Goal: Information Seeking & Learning: Find specific fact

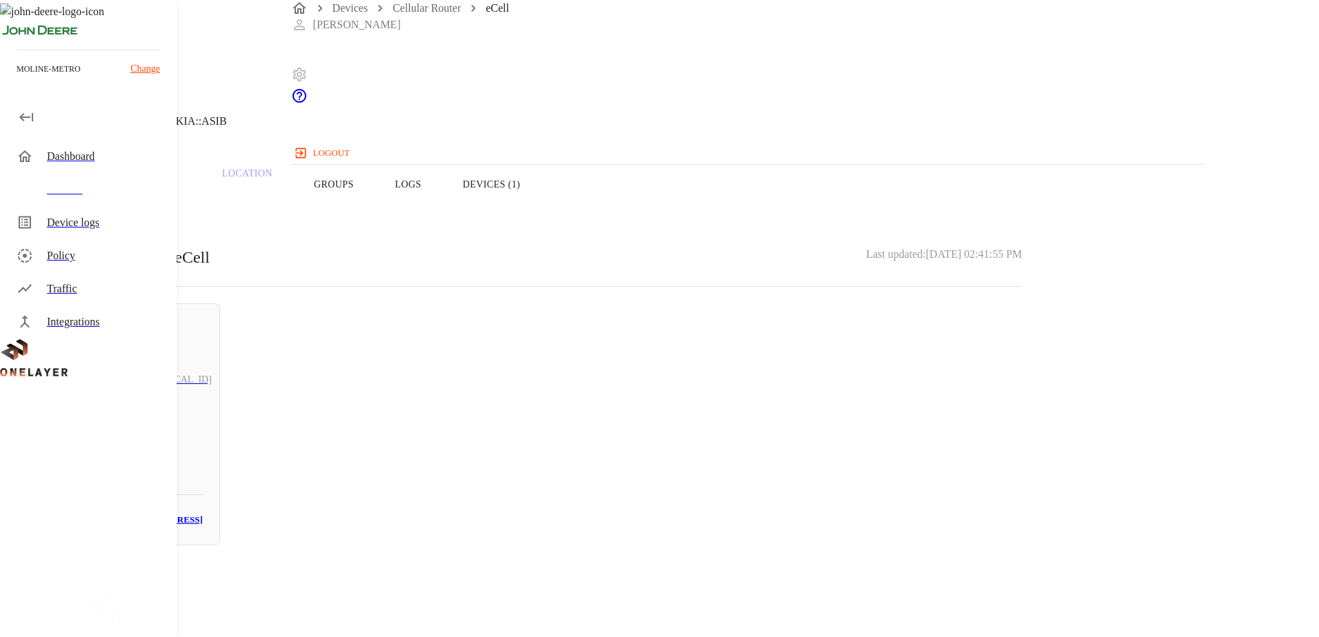
click at [78, 190] on div "Devices" at bounding box center [106, 189] width 119 height 17
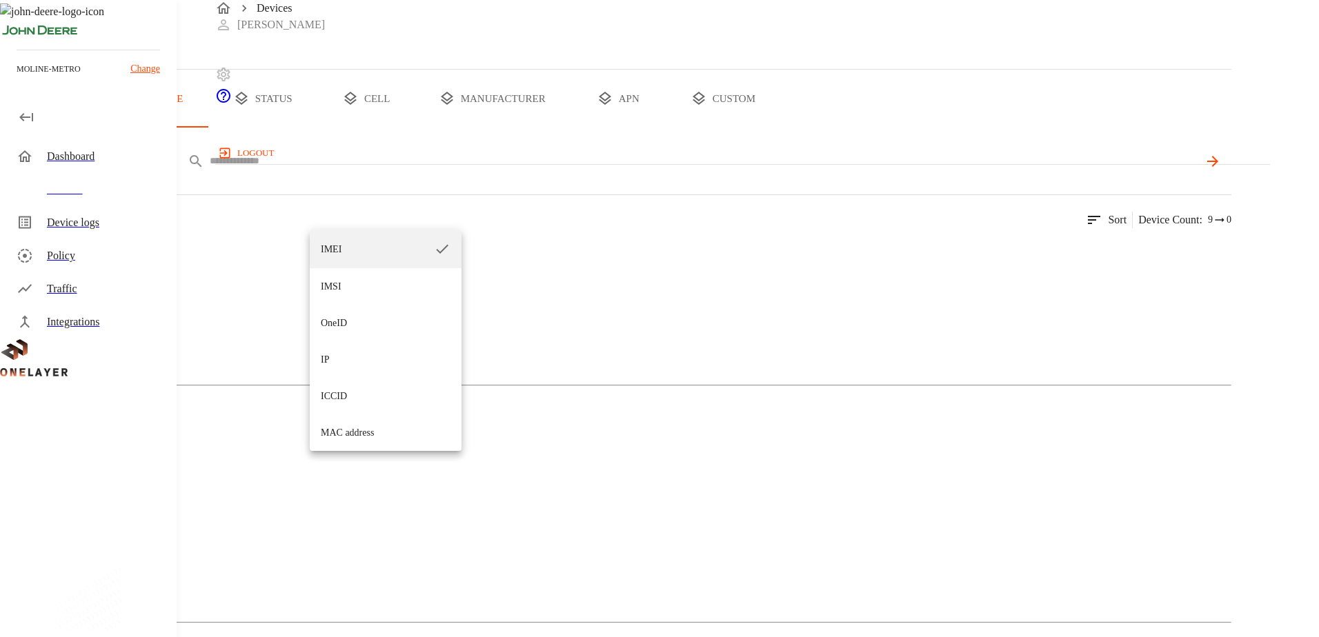
click at [343, 396] on li "ICCID" at bounding box center [386, 396] width 152 height 37
type input "*****"
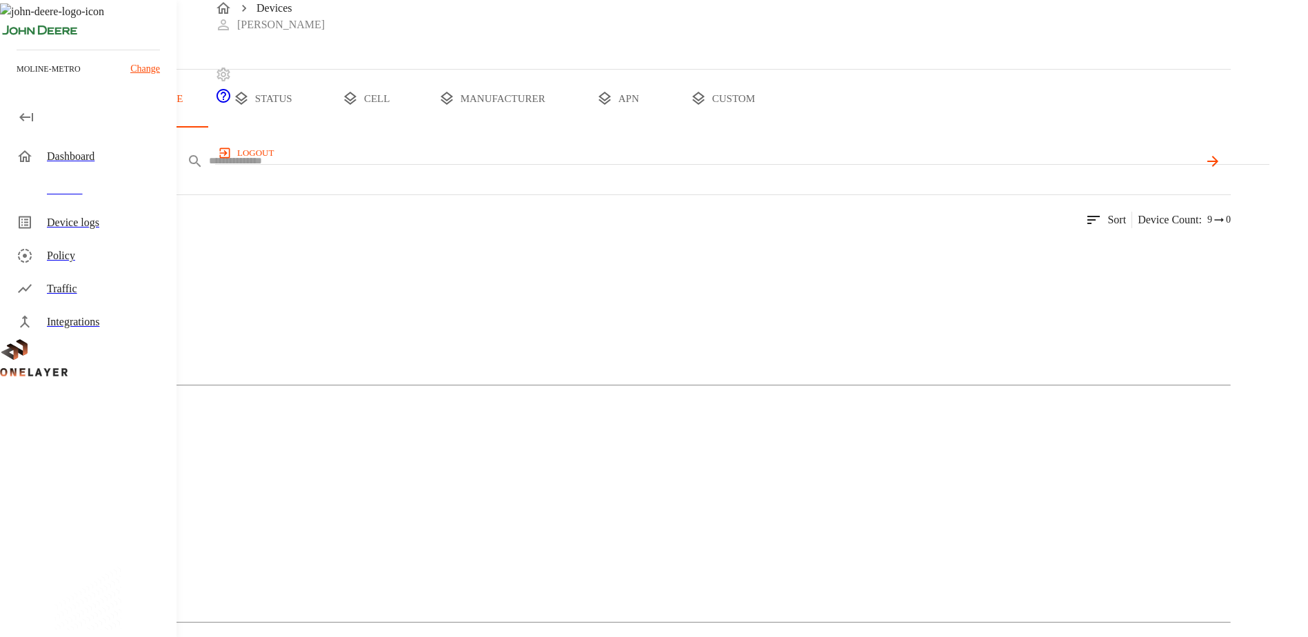
click at [450, 171] on input "text" at bounding box center [704, 161] width 990 height 20
paste input "**********"
type input "**********"
click at [107, 261] on img at bounding box center [67, 253] width 79 height 17
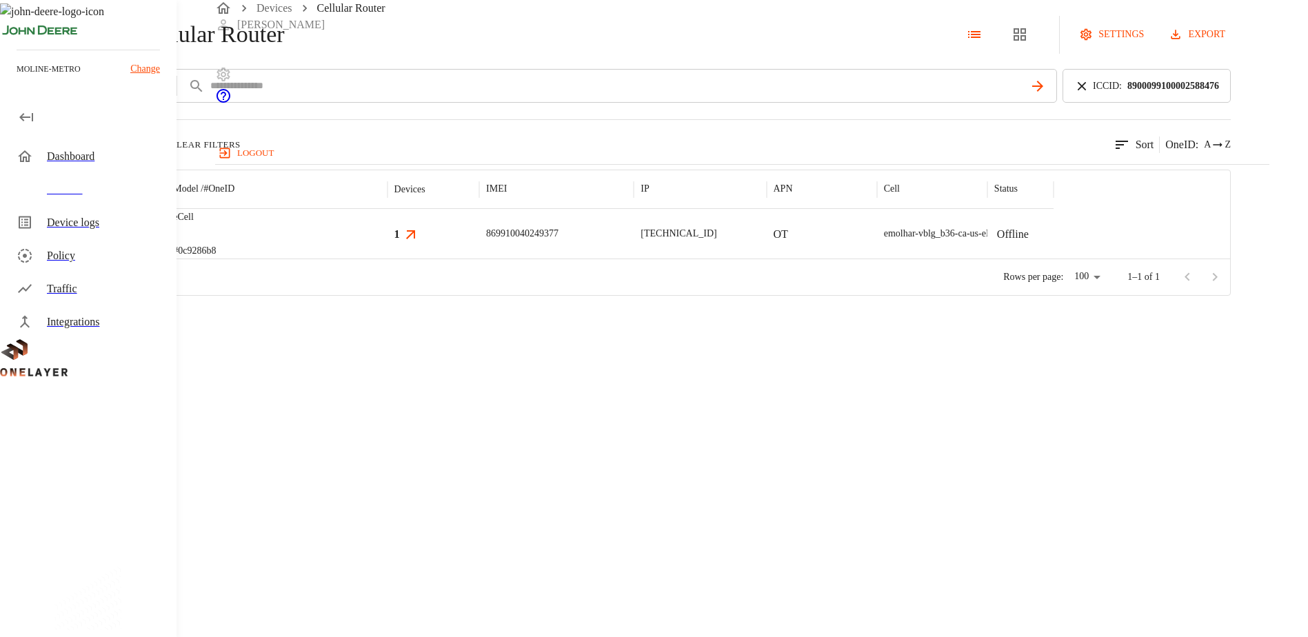
click at [117, 241] on img "MultiTech" at bounding box center [91, 234] width 51 height 14
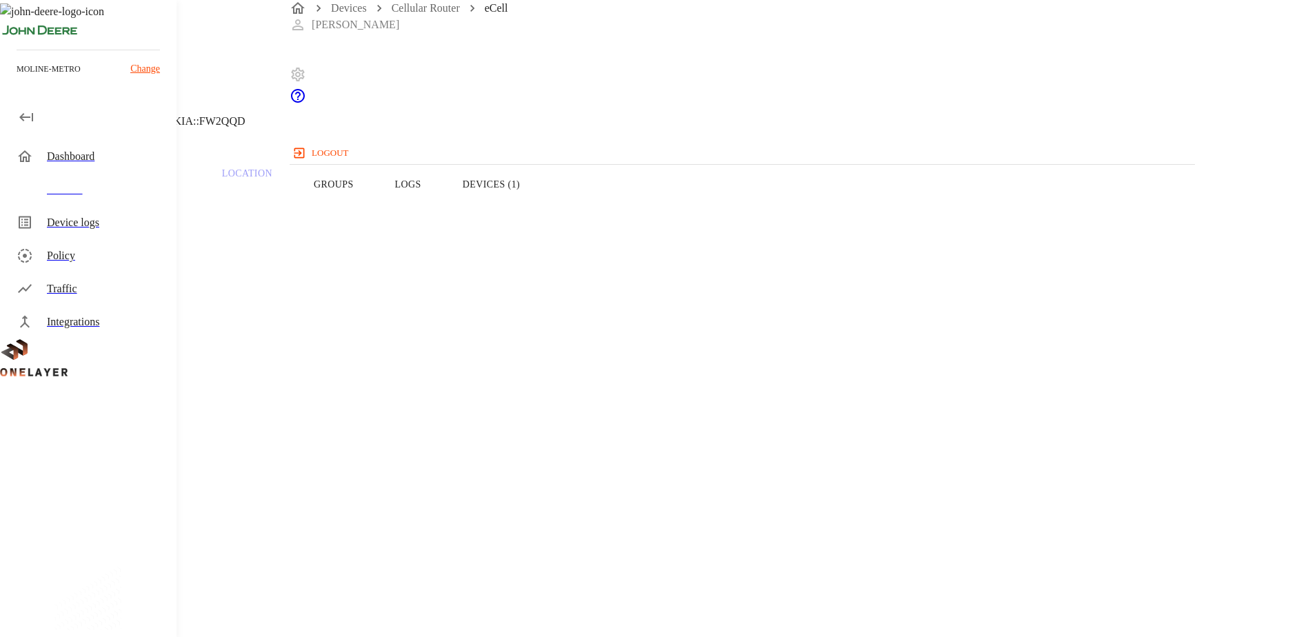
click at [541, 199] on button "Devices (1)" at bounding box center [491, 185] width 99 height 88
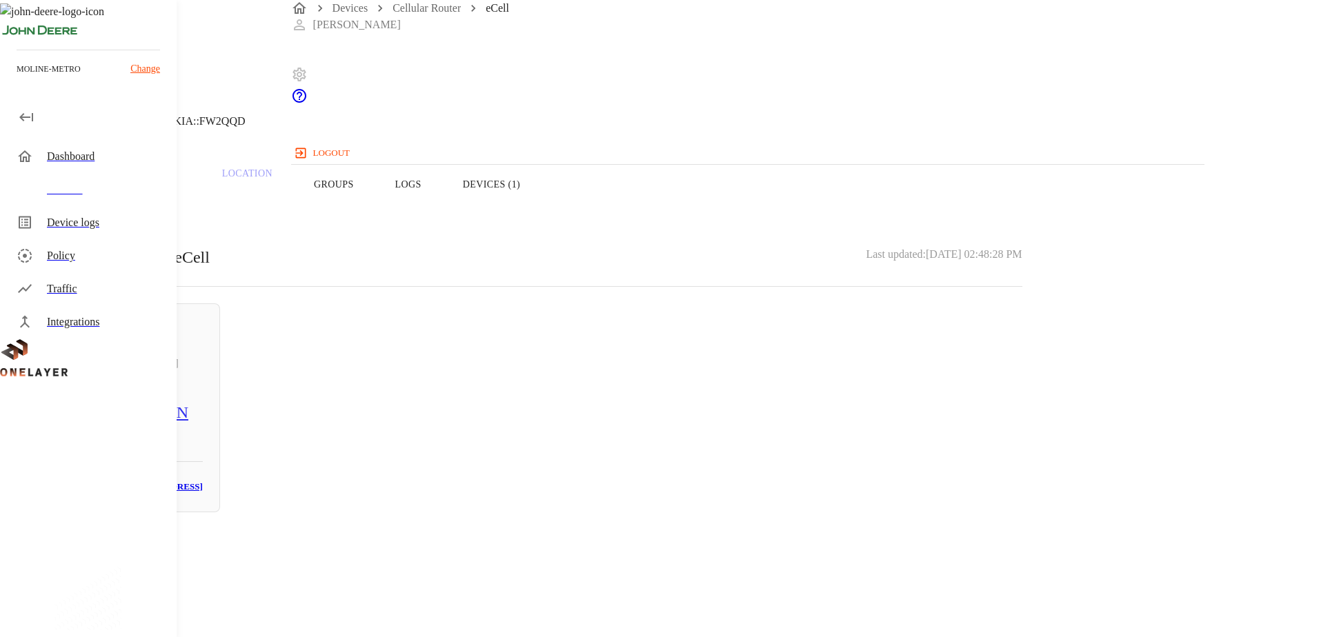
click at [442, 197] on button "Logs" at bounding box center [409, 185] width 68 height 88
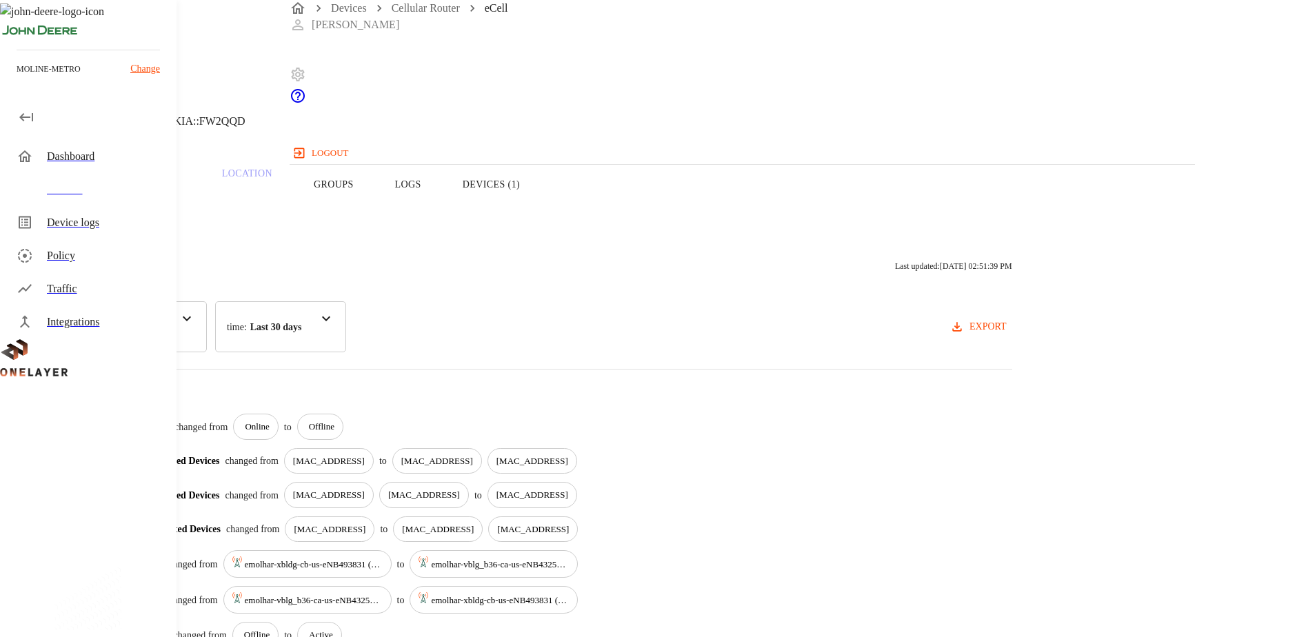
click at [94, 215] on button "Overview" at bounding box center [47, 185] width 94 height 88
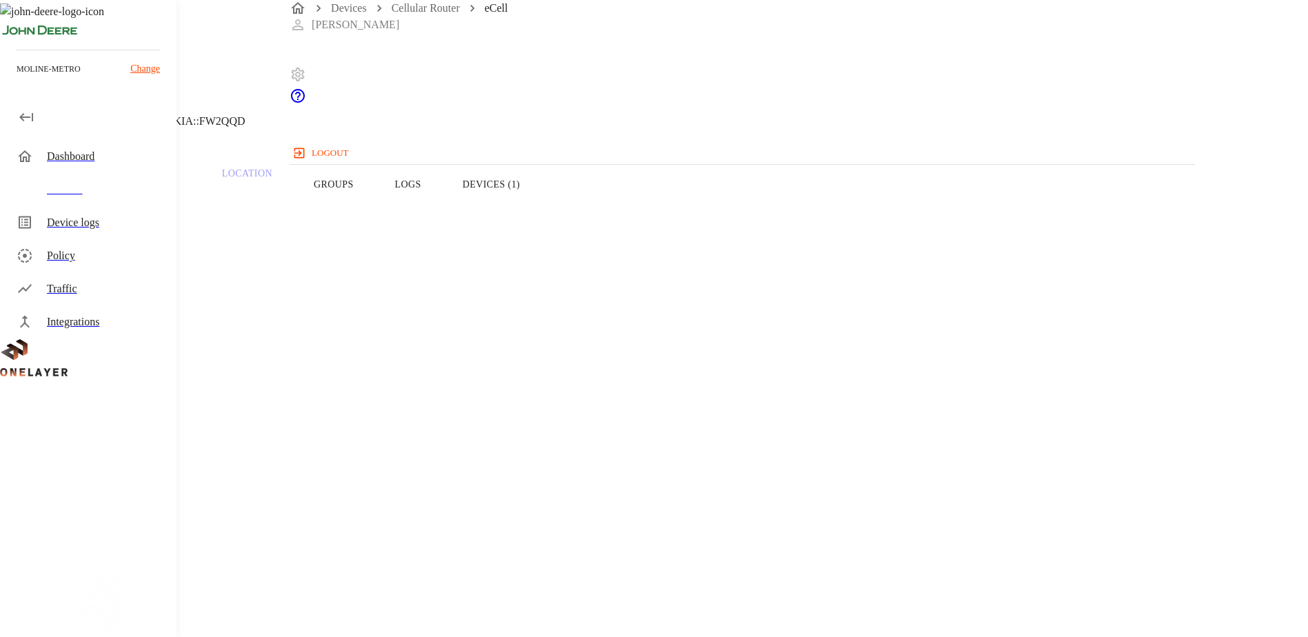
click at [8, 77] on icon at bounding box center [4, 70] width 8 height 14
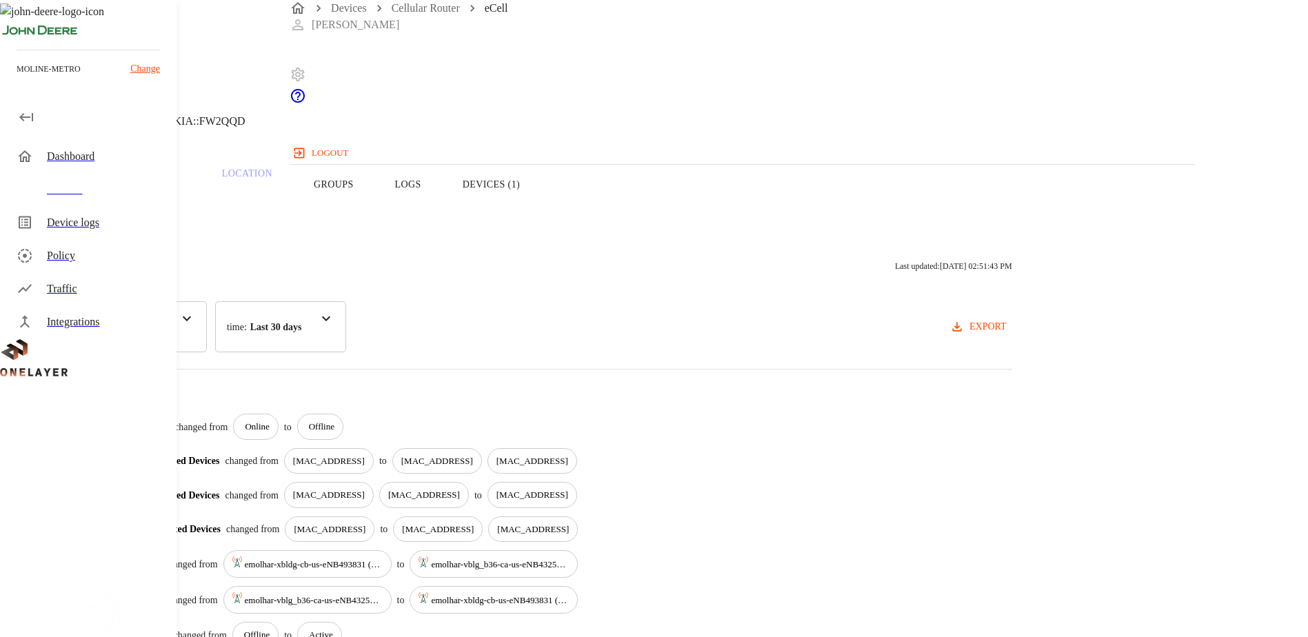
click at [94, 204] on button "Overview" at bounding box center [47, 185] width 94 height 88
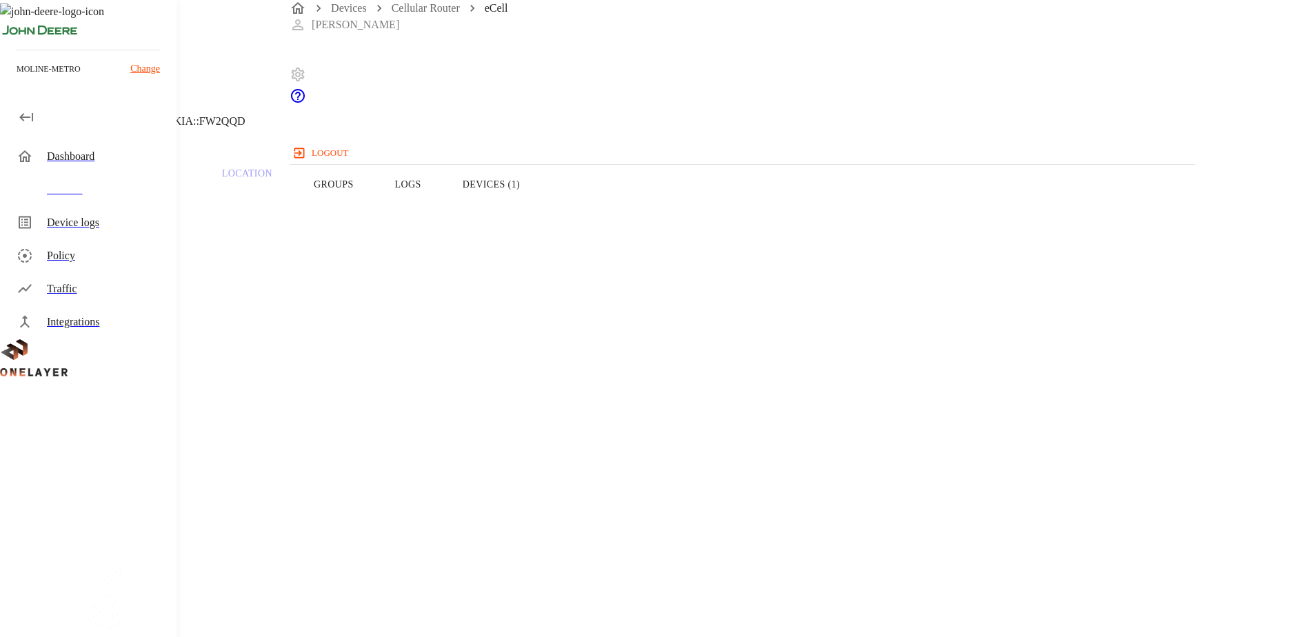
click at [442, 210] on button "Logs" at bounding box center [409, 185] width 68 height 88
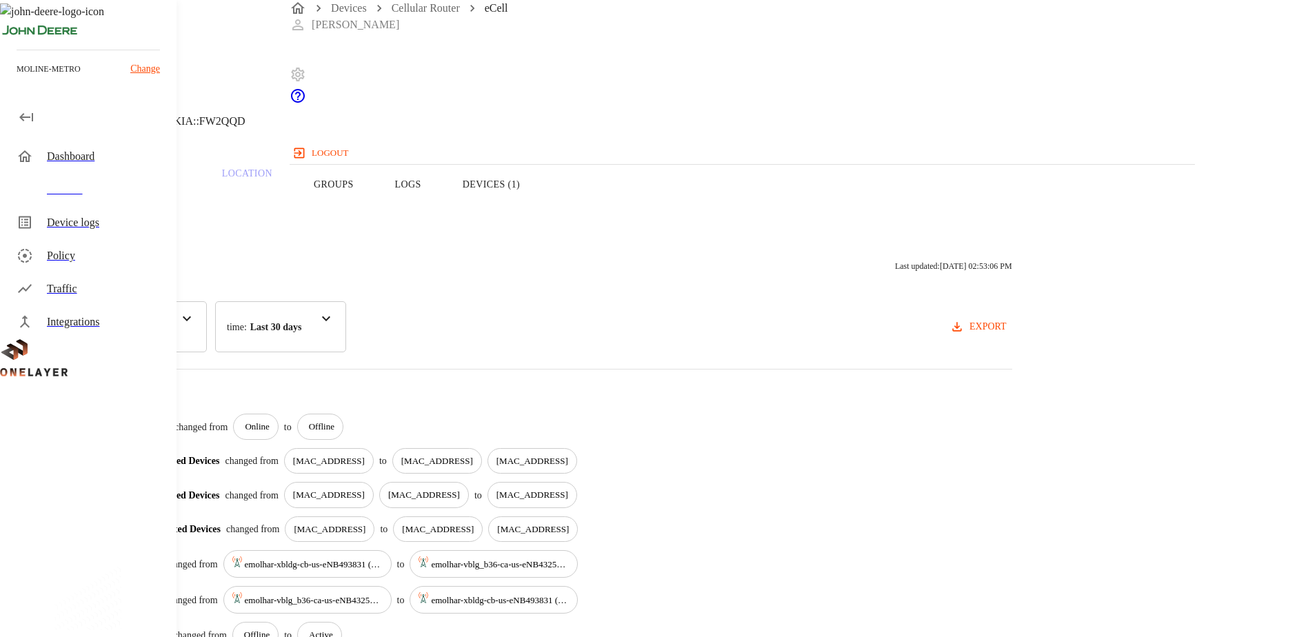
click at [94, 210] on button "Overview" at bounding box center [47, 185] width 94 height 88
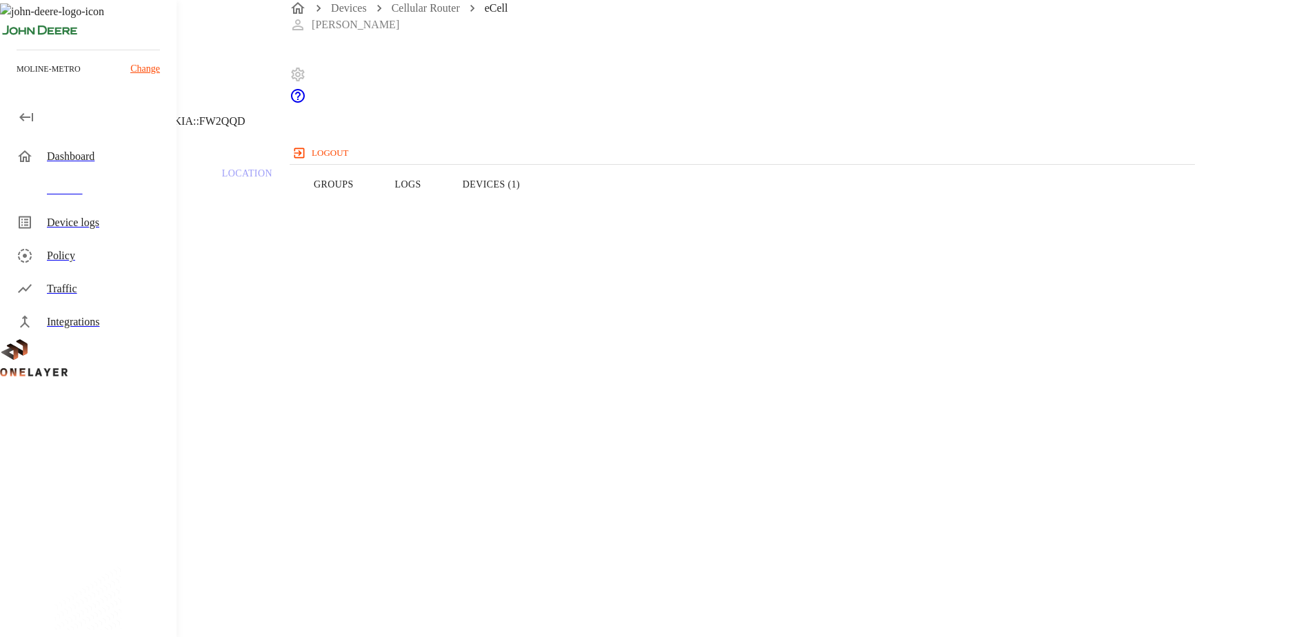
click at [442, 219] on button "Logs" at bounding box center [409, 185] width 68 height 88
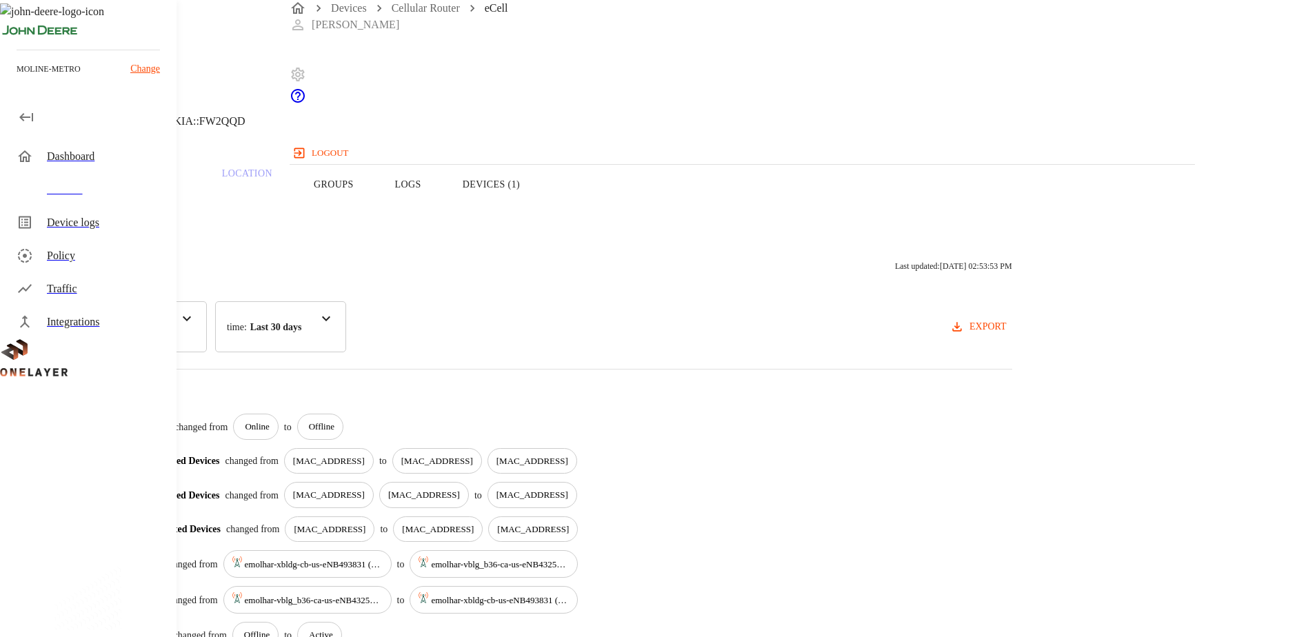
click at [94, 217] on button "Overview" at bounding box center [47, 185] width 94 height 88
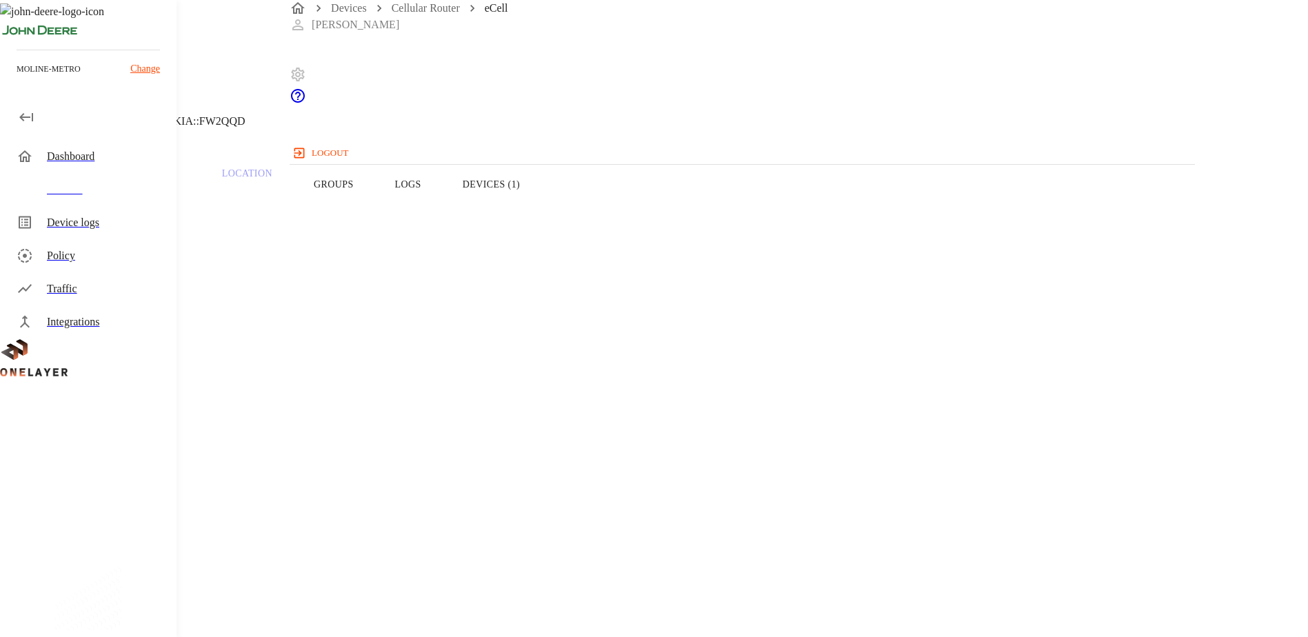
click at [442, 212] on button "Logs" at bounding box center [409, 185] width 68 height 88
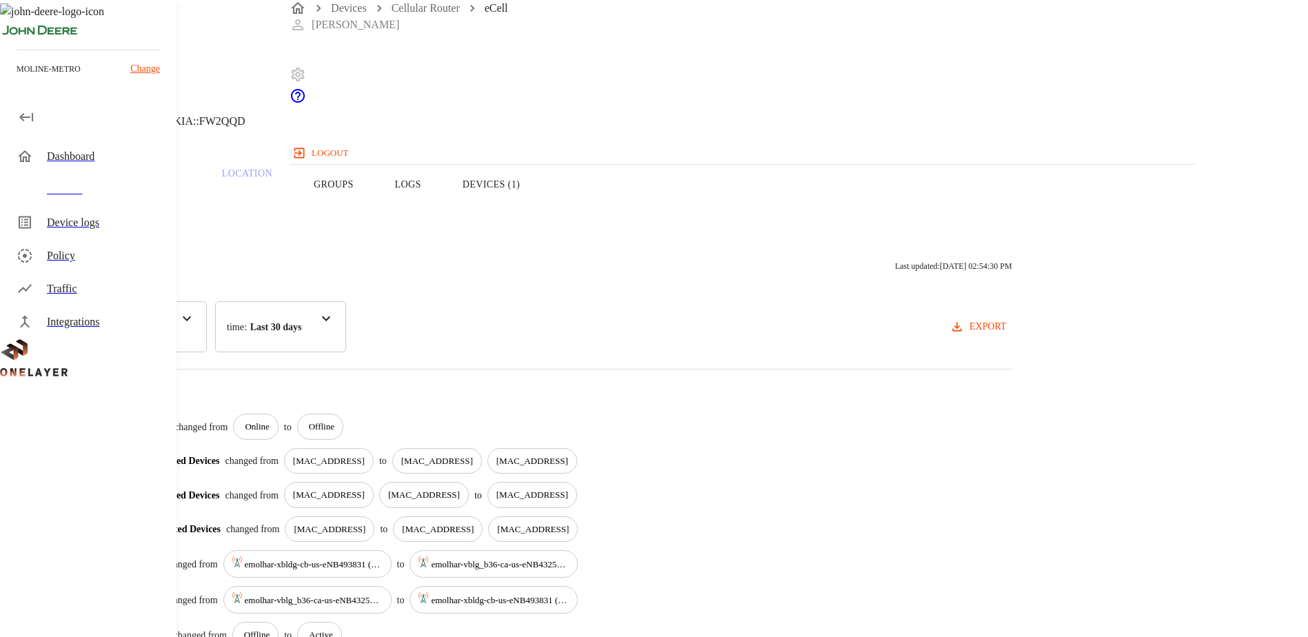
click at [94, 203] on button "Overview" at bounding box center [47, 185] width 94 height 88
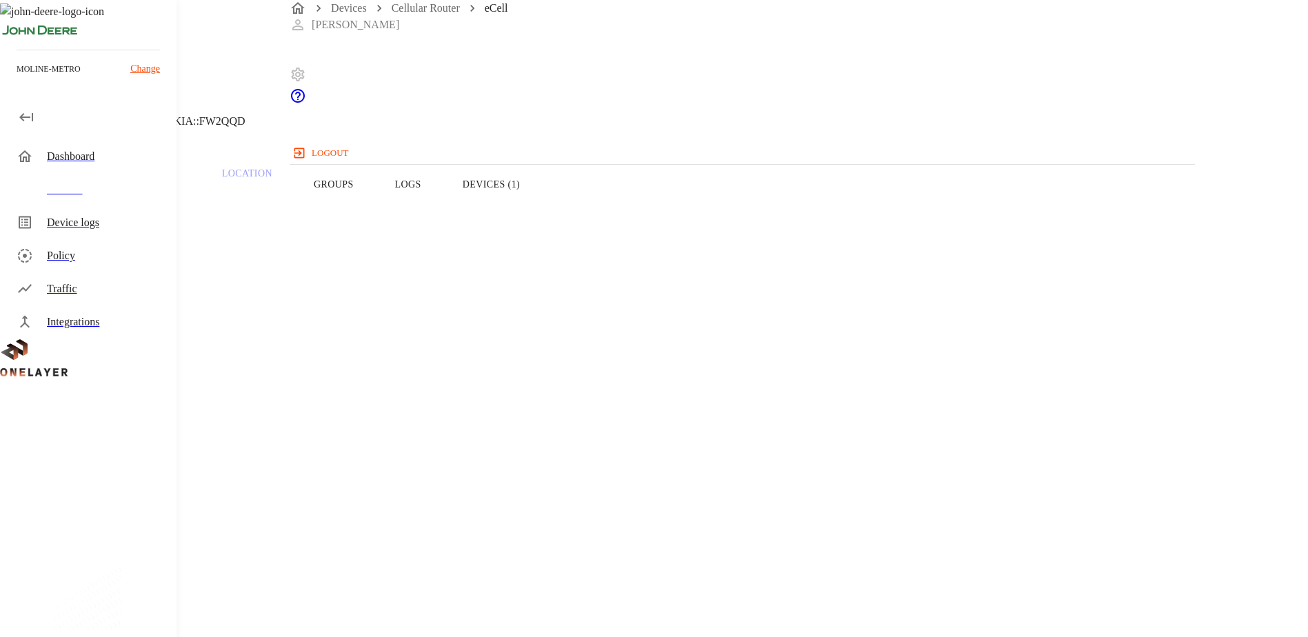
click at [181, 180] on p "Traffic" at bounding box center [148, 174] width 66 height 12
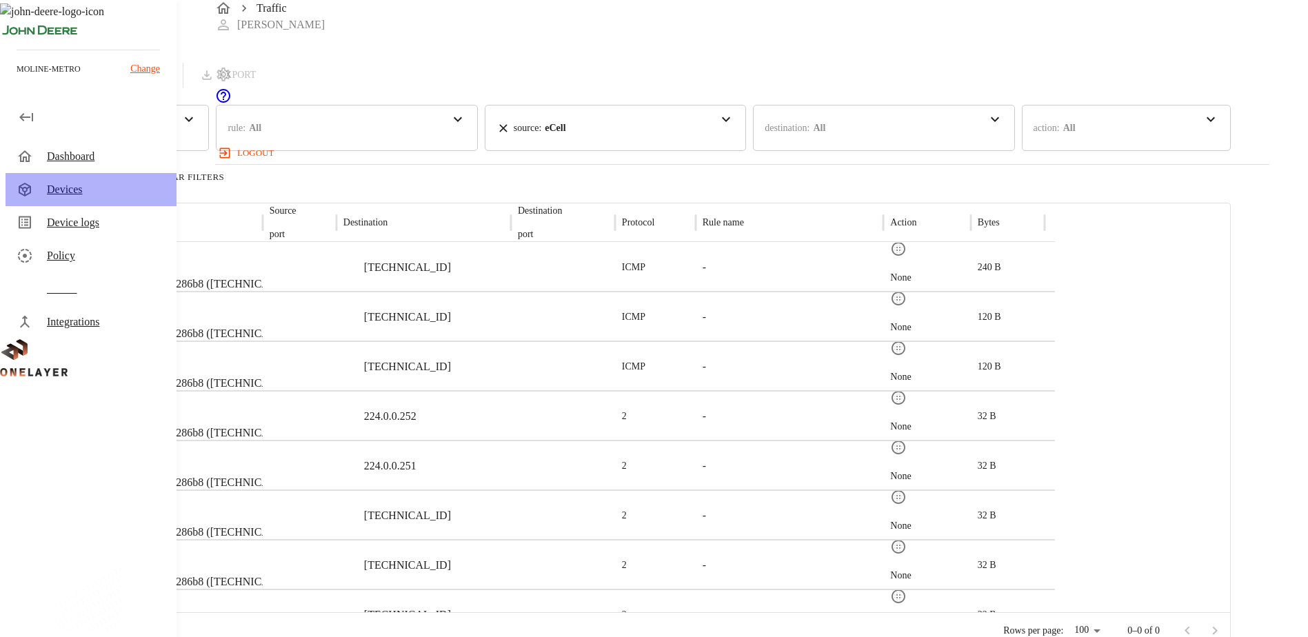
click at [77, 187] on div "Devices" at bounding box center [106, 189] width 119 height 17
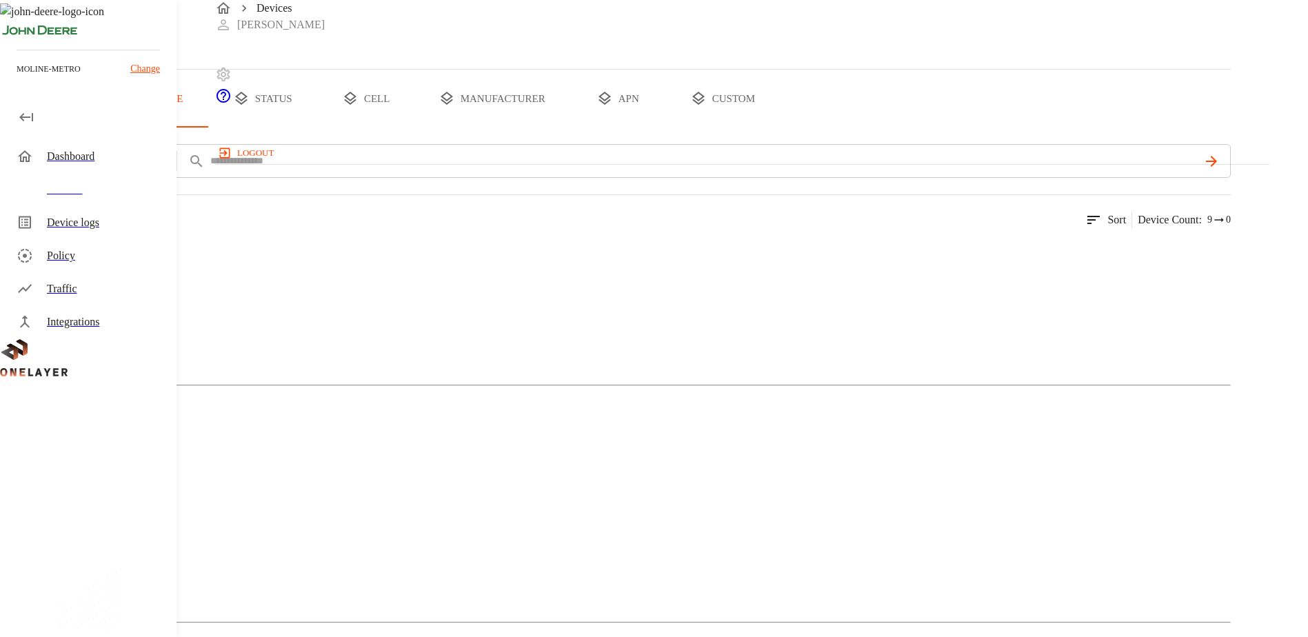
click at [452, 171] on input "text" at bounding box center [704, 161] width 990 height 20
paste input "**********"
type input "**********"
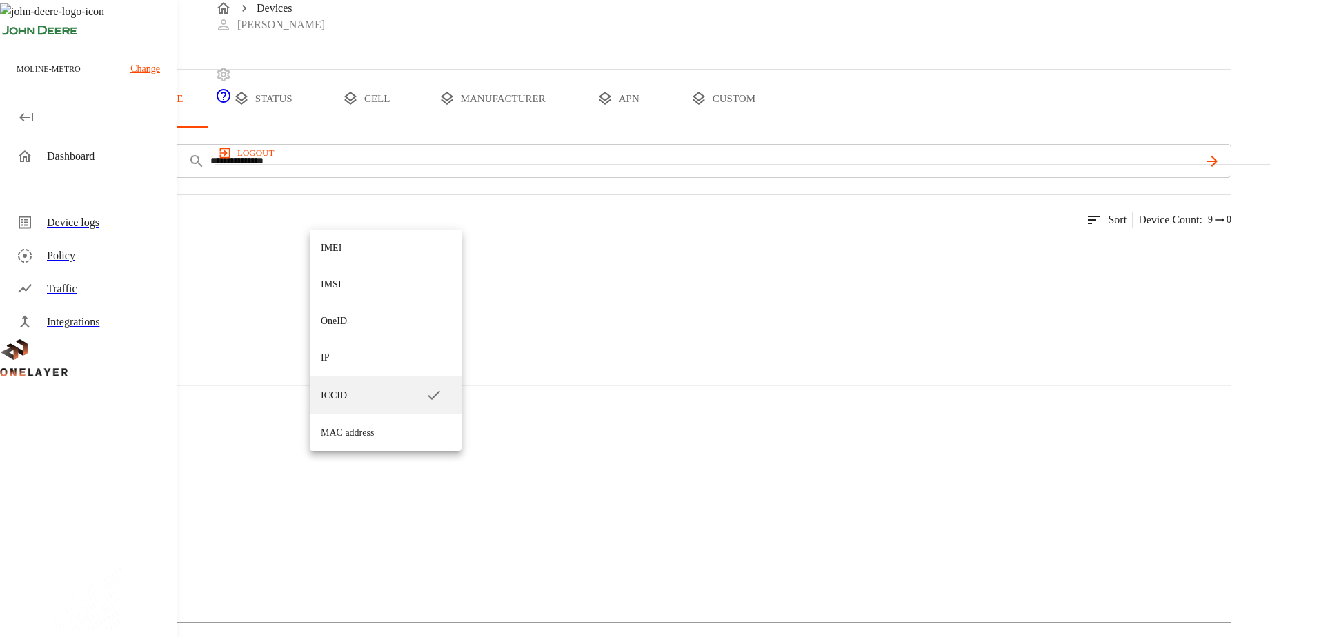
drag, startPoint x: 353, startPoint y: 217, endPoint x: 370, endPoint y: 212, distance: 17.2
click at [368, 248] on li "IMEI" at bounding box center [386, 248] width 152 height 37
type input "****"
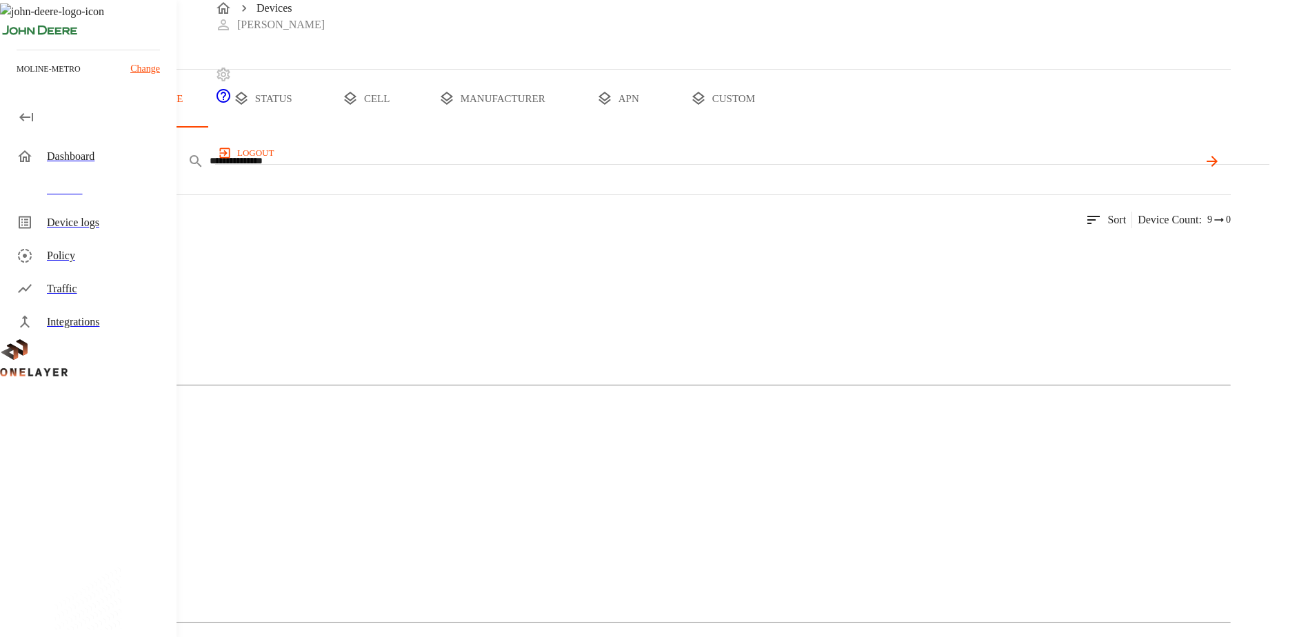
click at [1231, 178] on div "**********" at bounding box center [665, 161] width 1132 height 34
click at [1221, 170] on icon at bounding box center [1212, 161] width 17 height 17
click at [336, 341] on div "Cellular Router" at bounding box center [615, 306] width 1231 height 69
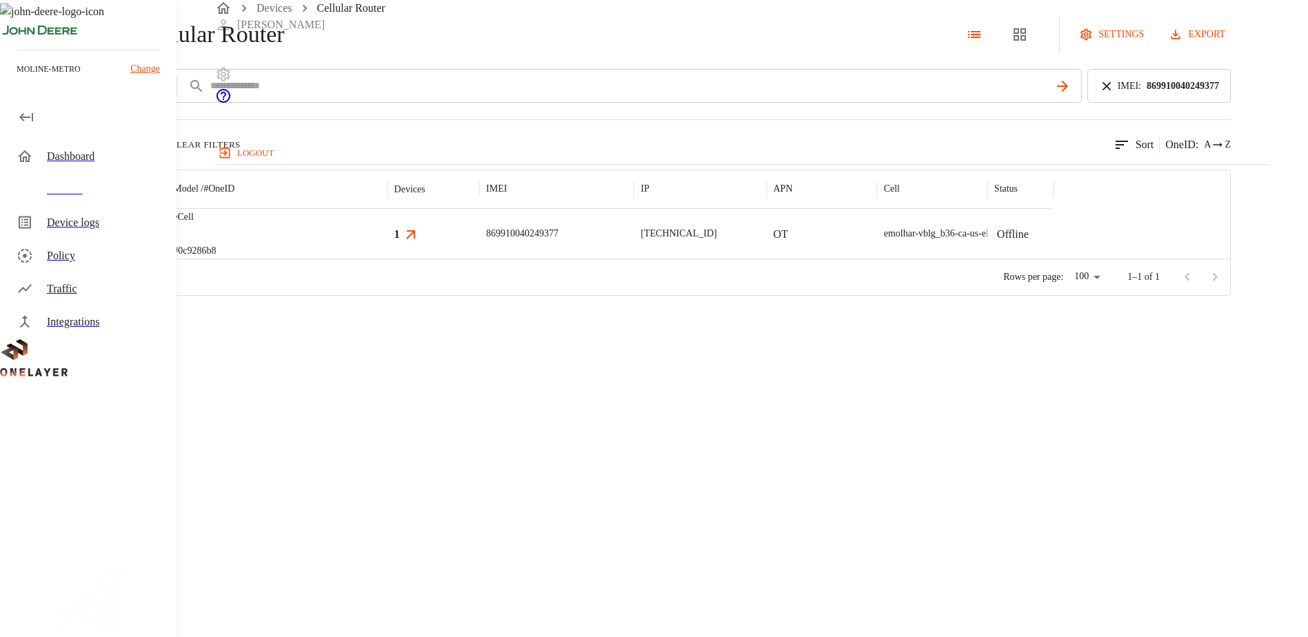
click at [117, 241] on img "MultiTech" at bounding box center [91, 234] width 51 height 14
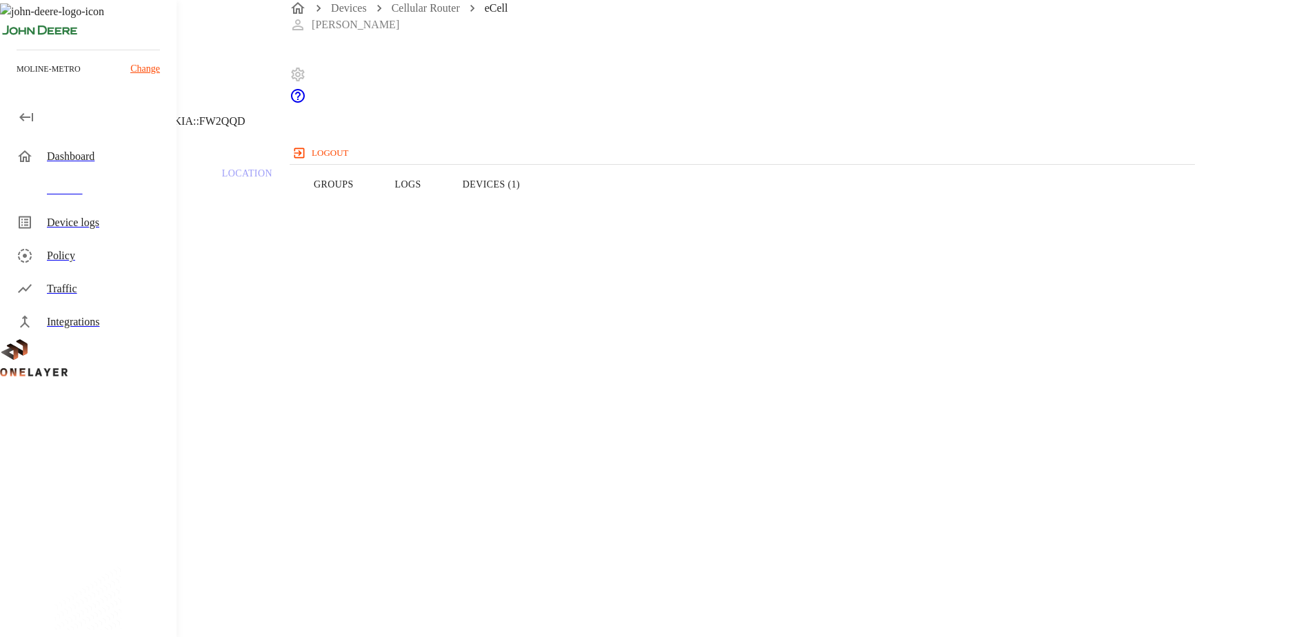
click at [442, 217] on button "Logs" at bounding box center [409, 185] width 68 height 88
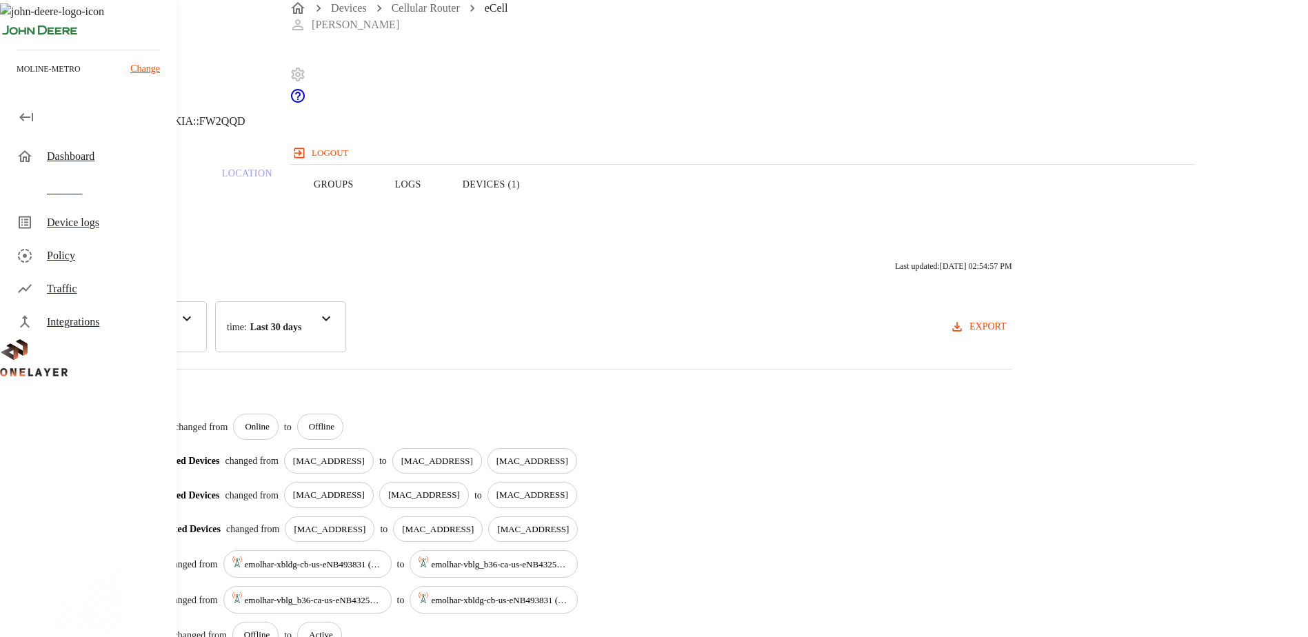
click at [94, 209] on button "Overview" at bounding box center [47, 185] width 94 height 88
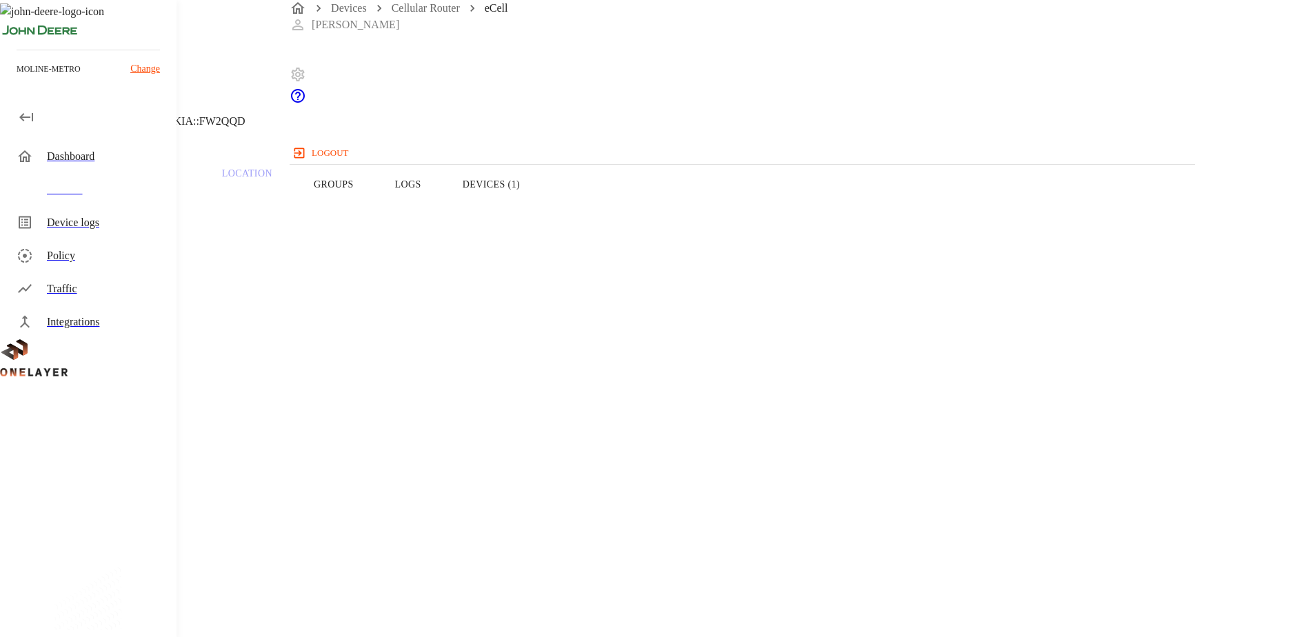
click at [541, 209] on button "Devices (1)" at bounding box center [491, 185] width 99 height 88
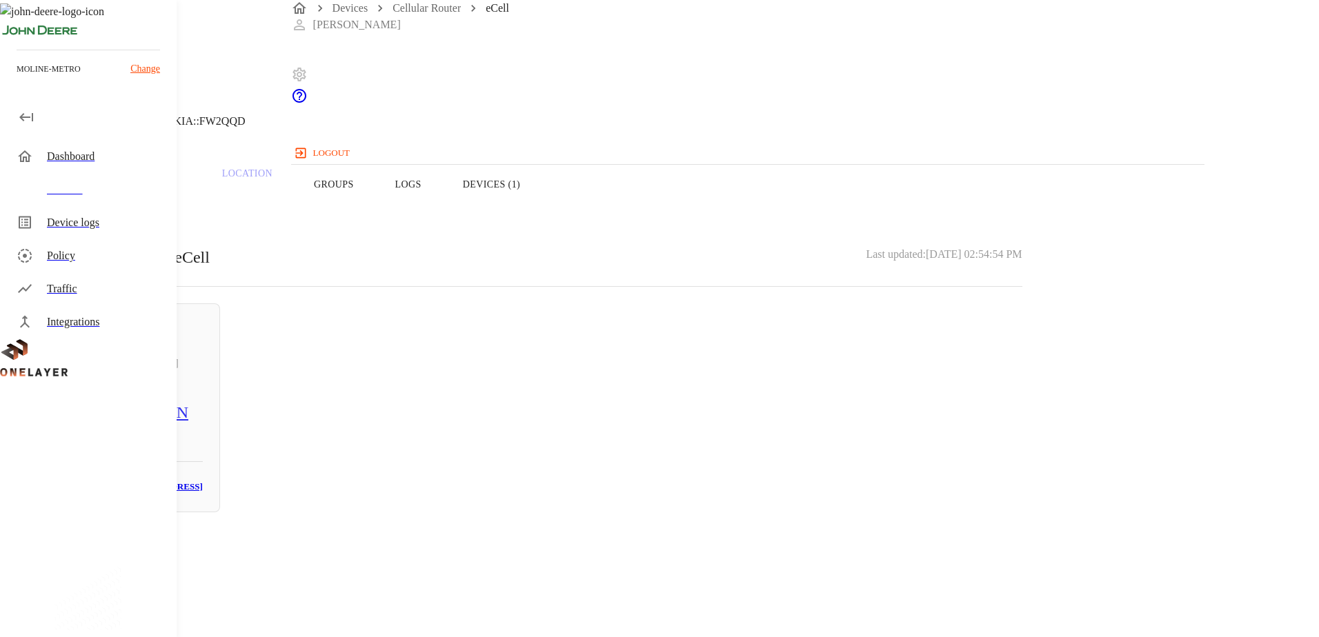
click at [203, 361] on div "[TECHNICAL_ID]" at bounding box center [126, 363] width 152 height 17
click at [8, 77] on icon at bounding box center [4, 70] width 8 height 14
click at [442, 210] on button "Logs" at bounding box center [409, 185] width 68 height 88
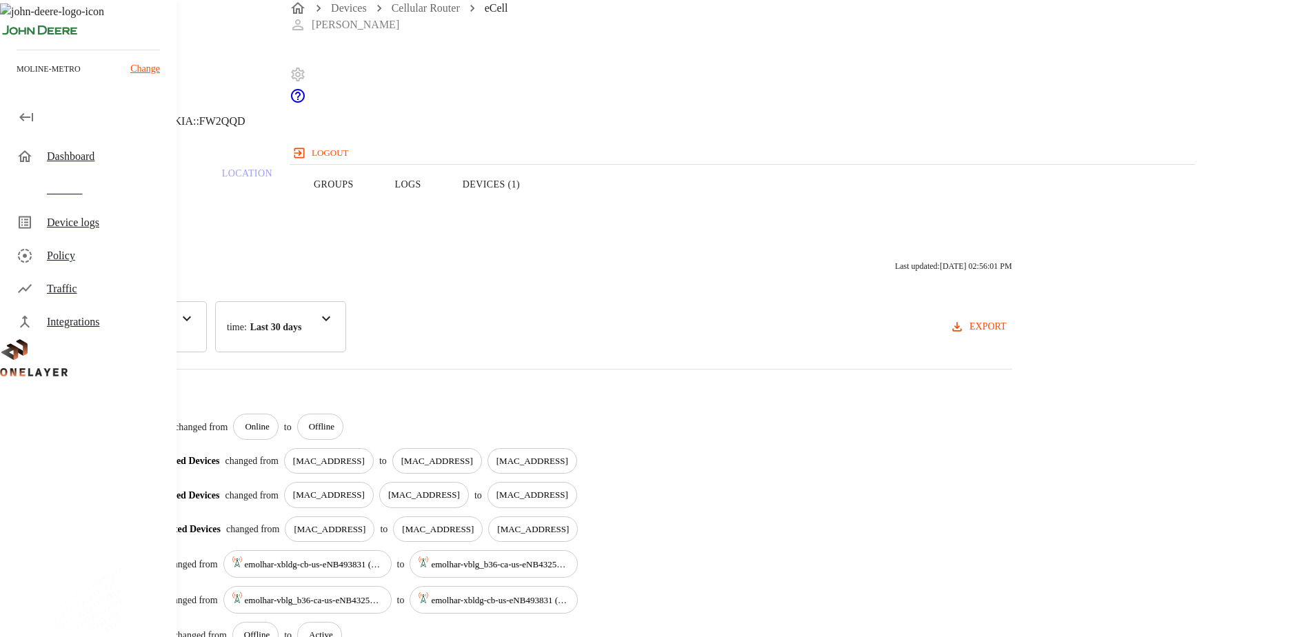
click at [94, 203] on button "Overview" at bounding box center [47, 185] width 94 height 88
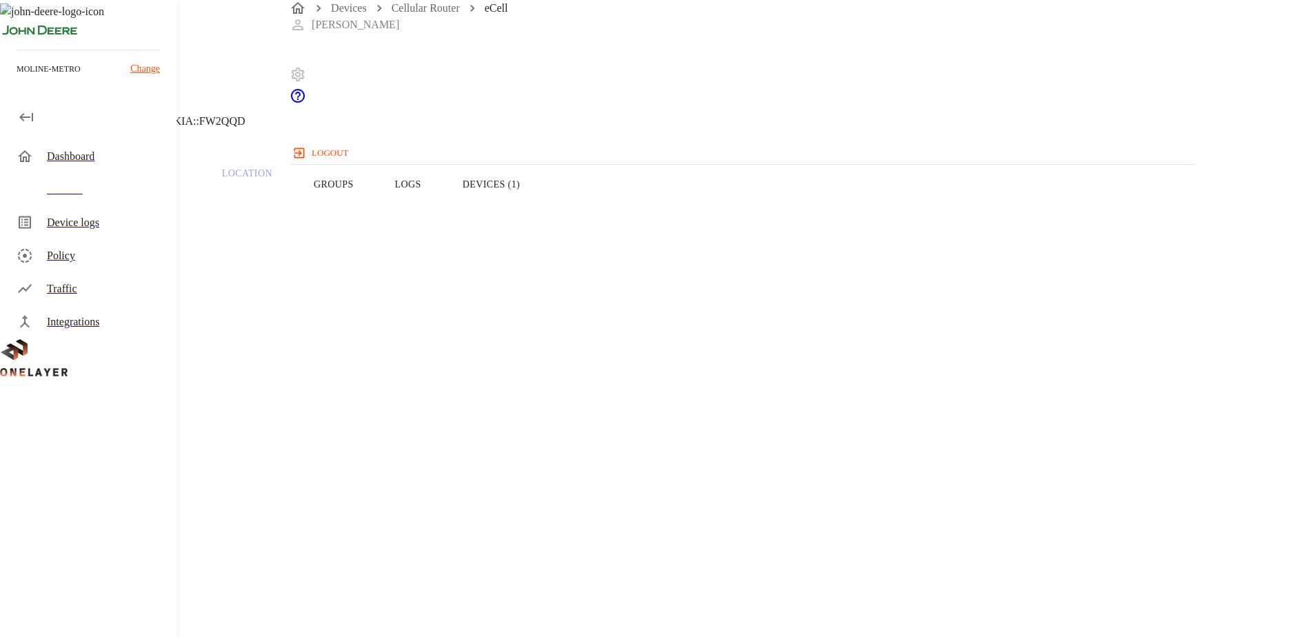
click at [541, 201] on button "Devices (1)" at bounding box center [491, 185] width 99 height 88
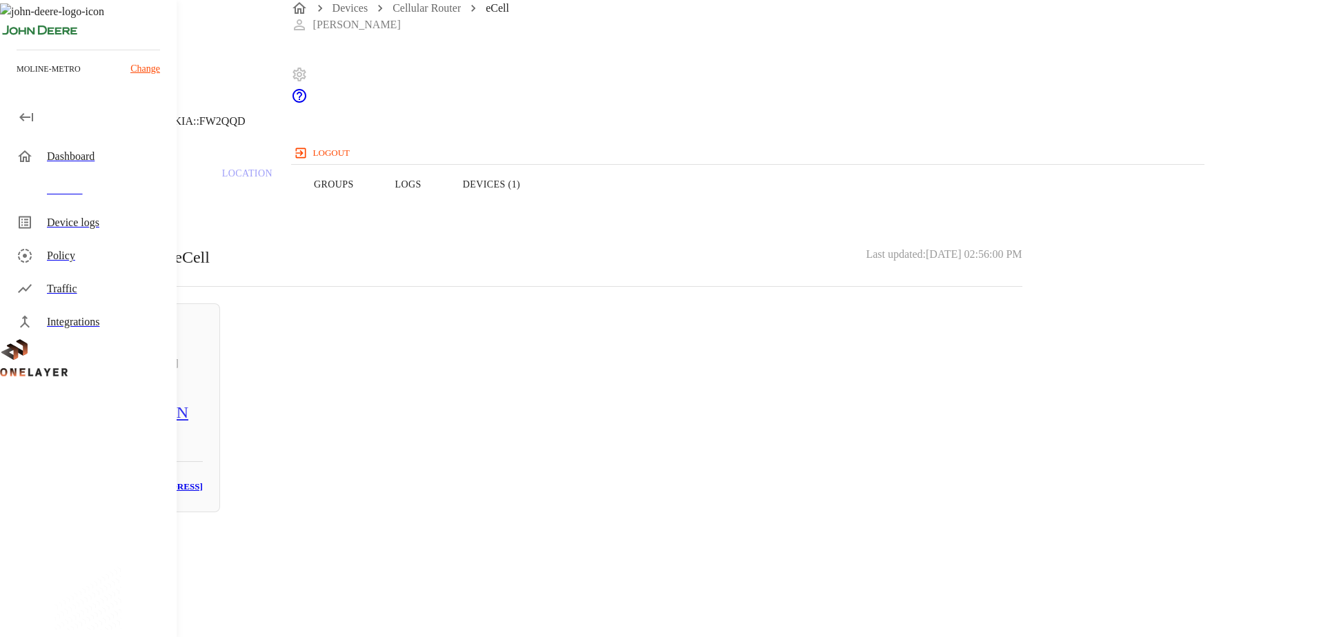
click at [442, 206] on button "Logs" at bounding box center [409, 185] width 68 height 88
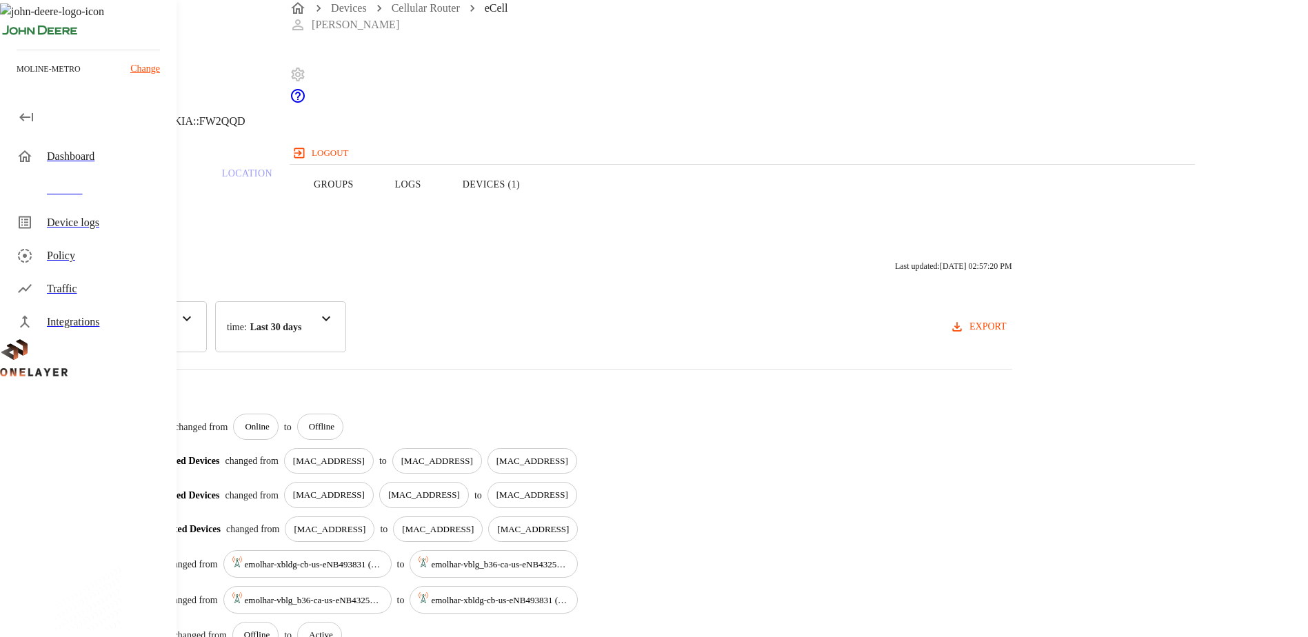
click at [541, 209] on button "Devices (1)" at bounding box center [491, 185] width 99 height 88
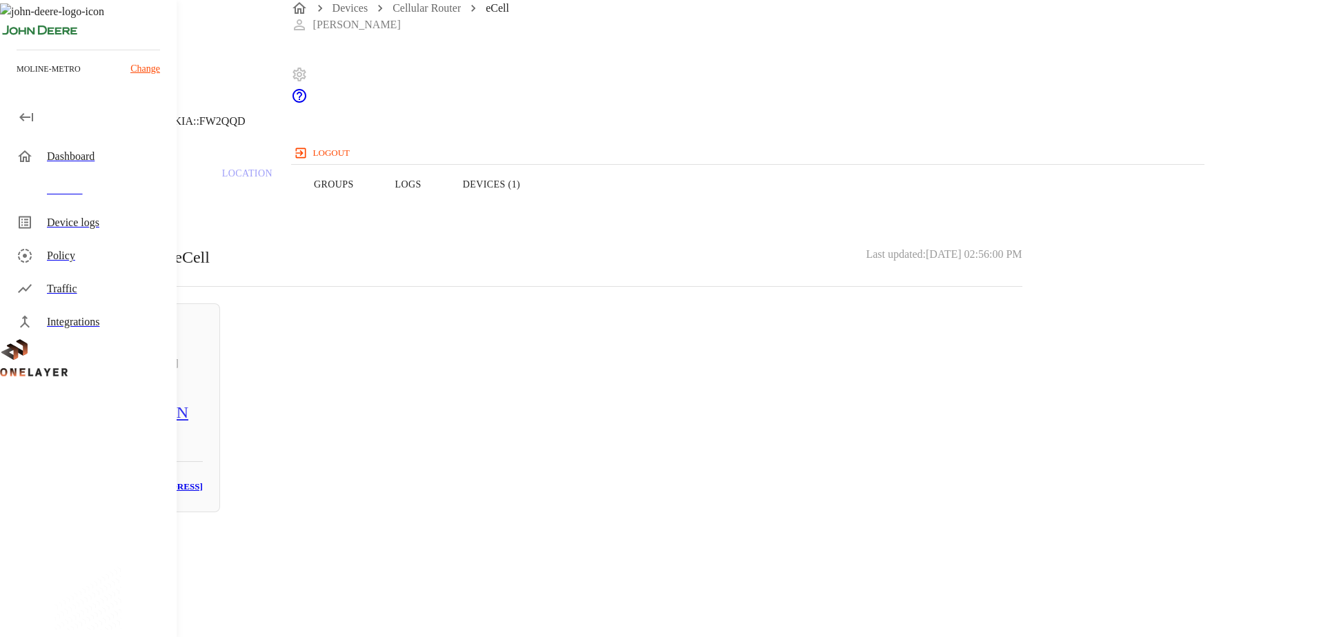
click at [442, 217] on button "Logs" at bounding box center [409, 185] width 68 height 88
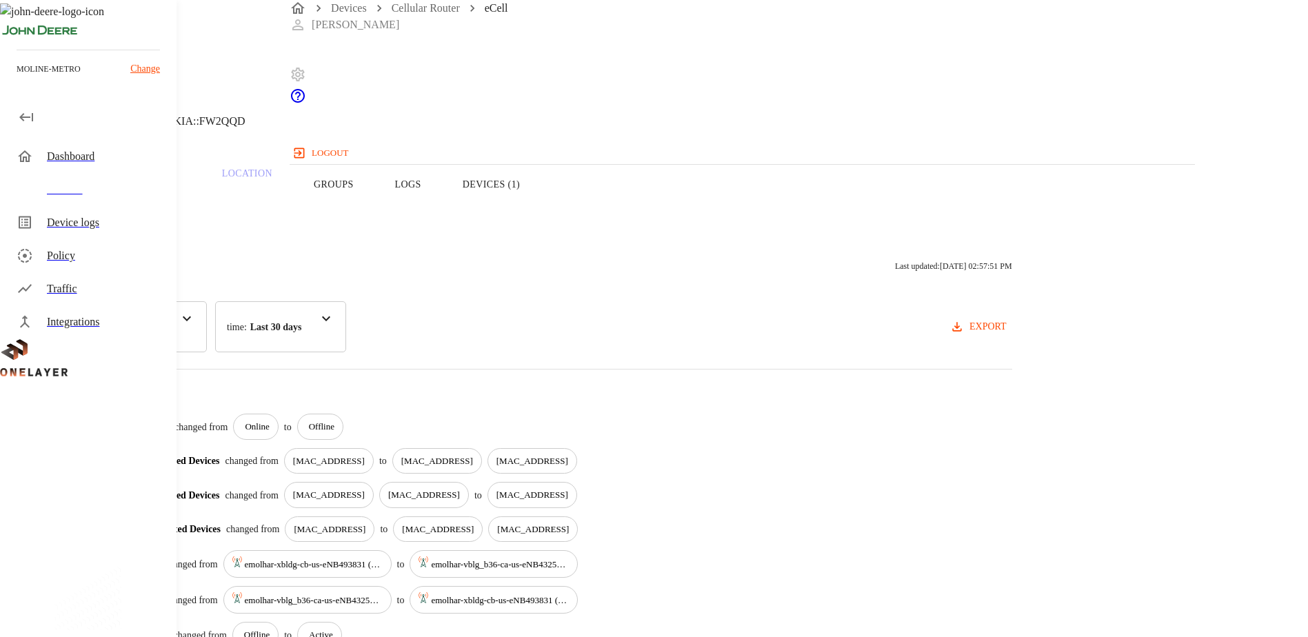
click at [94, 201] on button "Overview" at bounding box center [47, 185] width 94 height 88
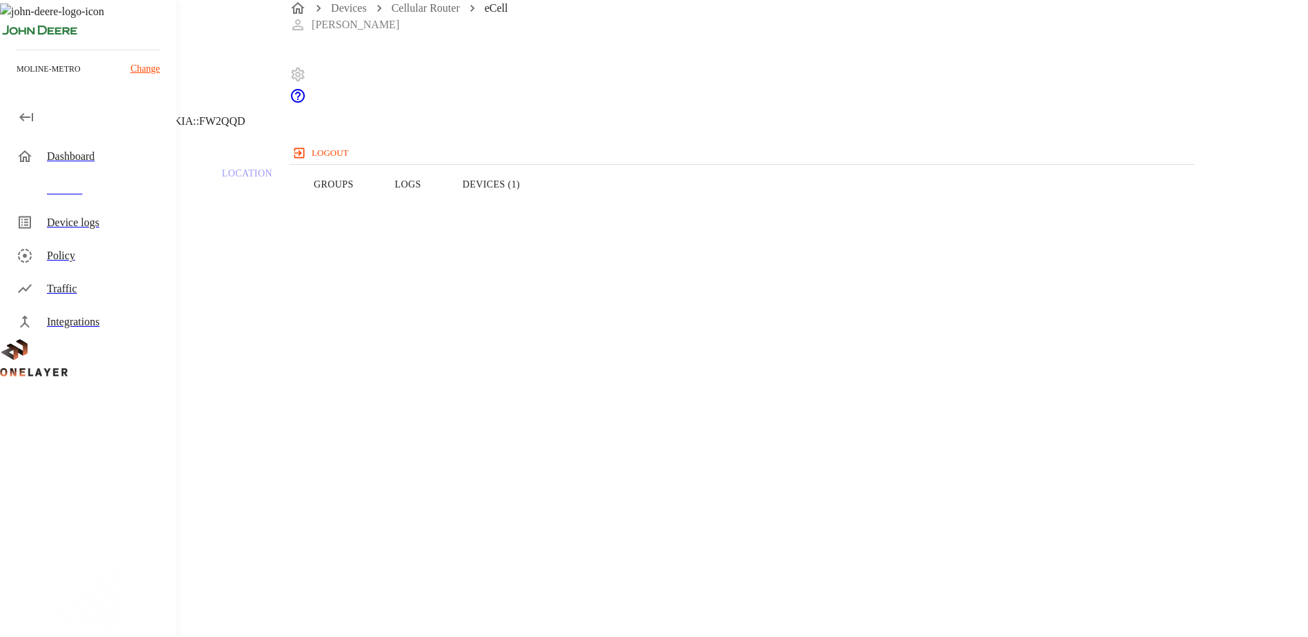
click at [17, 79] on icon at bounding box center [8, 70] width 17 height 17
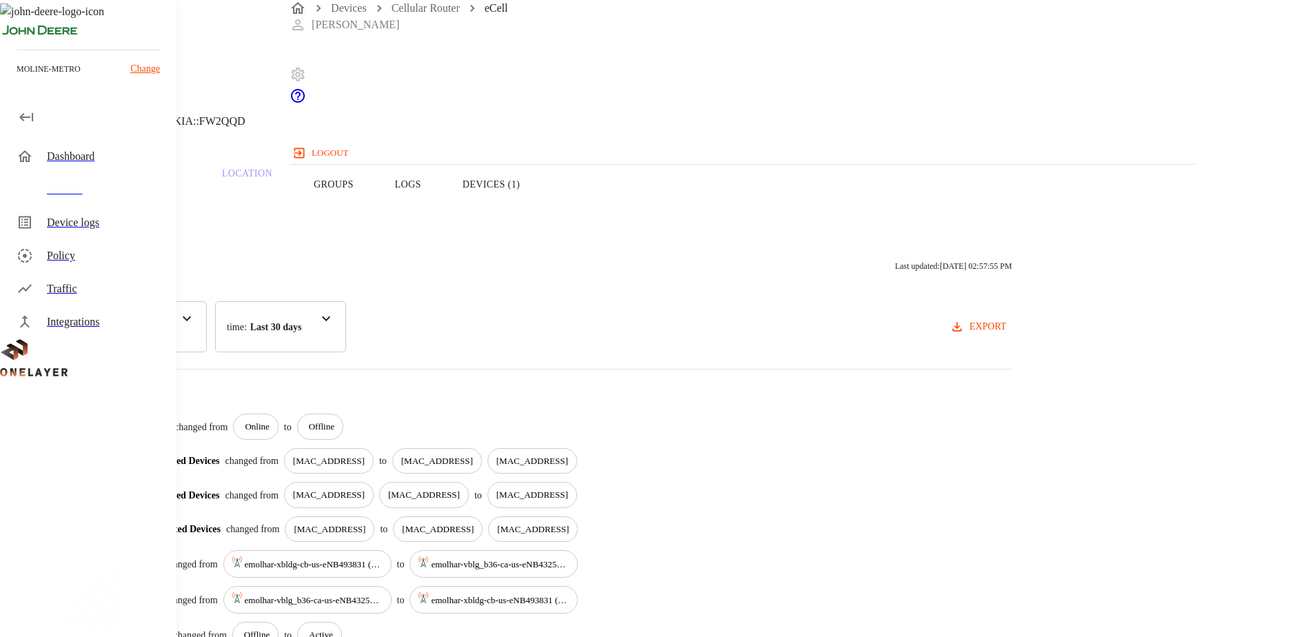
click at [94, 203] on button "Overview" at bounding box center [47, 185] width 94 height 88
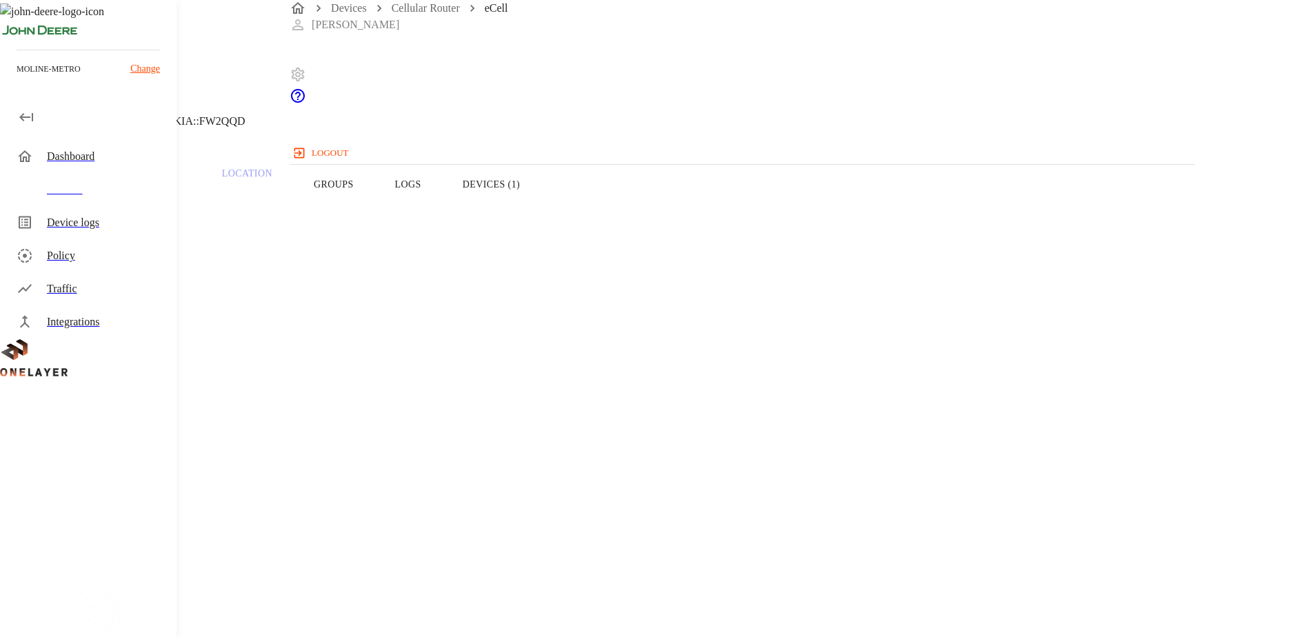
click at [442, 217] on button "Logs" at bounding box center [409, 185] width 68 height 88
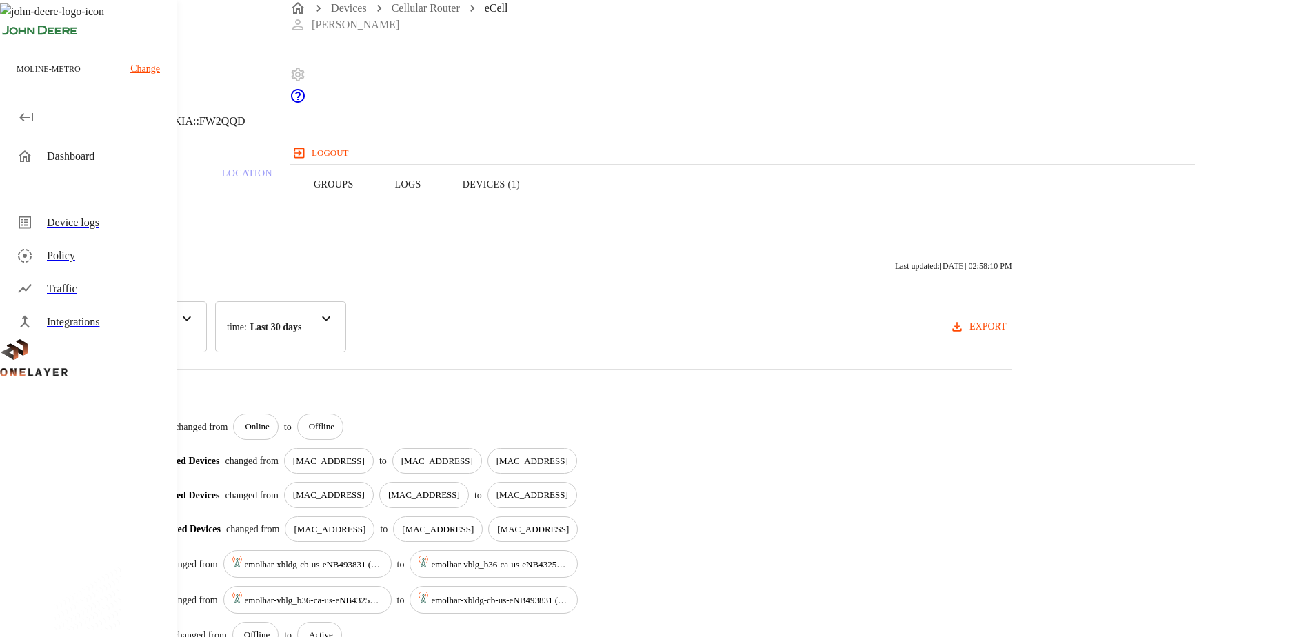
click at [541, 213] on button "Devices (1)" at bounding box center [491, 185] width 99 height 88
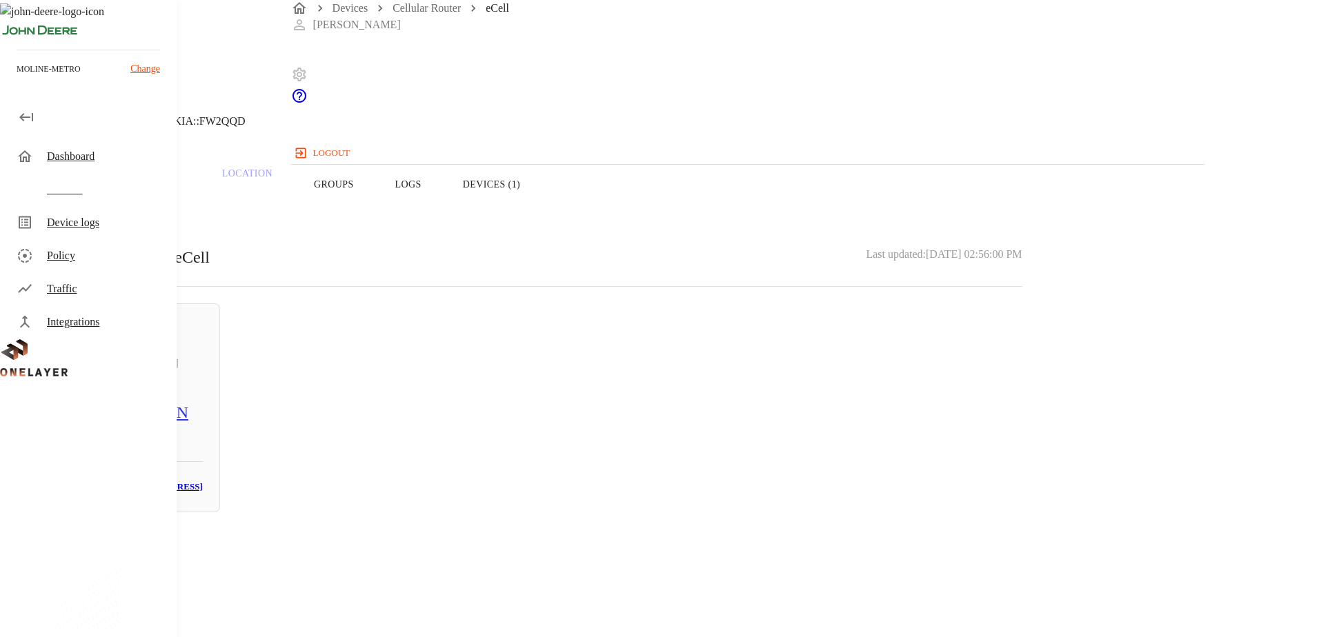
click at [442, 213] on button "Logs" at bounding box center [409, 185] width 68 height 88
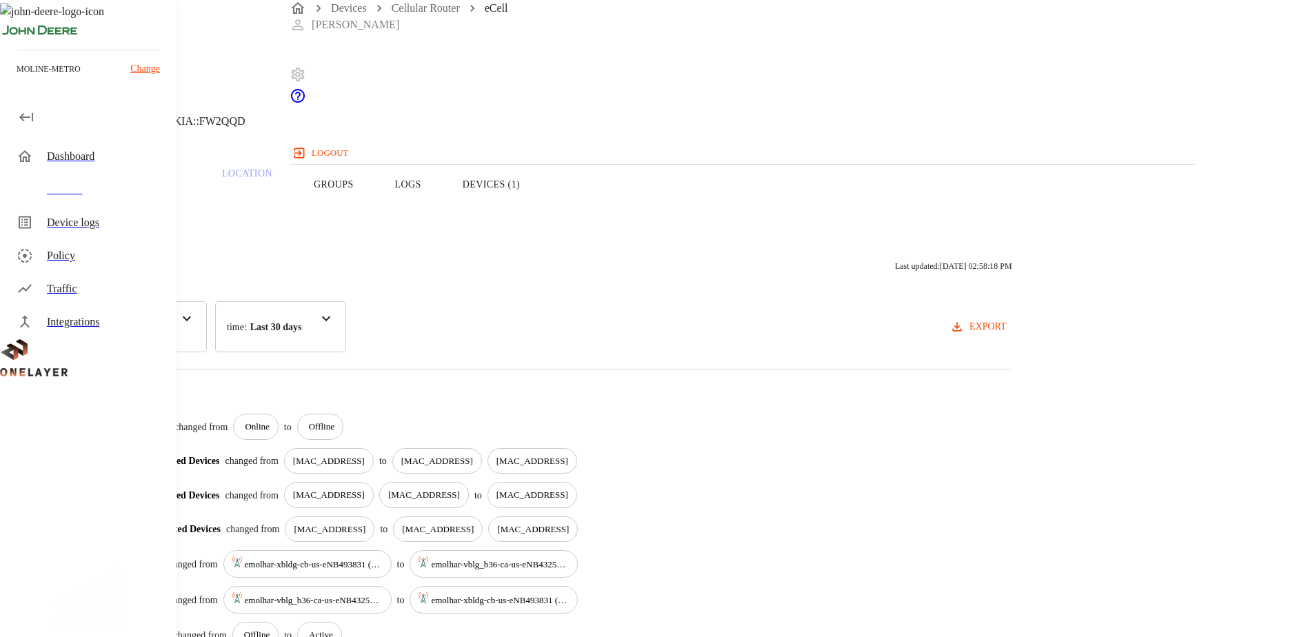
drag, startPoint x: 352, startPoint y: 213, endPoint x: 363, endPoint y: 212, distance: 11.1
click at [94, 213] on button "Overview" at bounding box center [47, 185] width 94 height 88
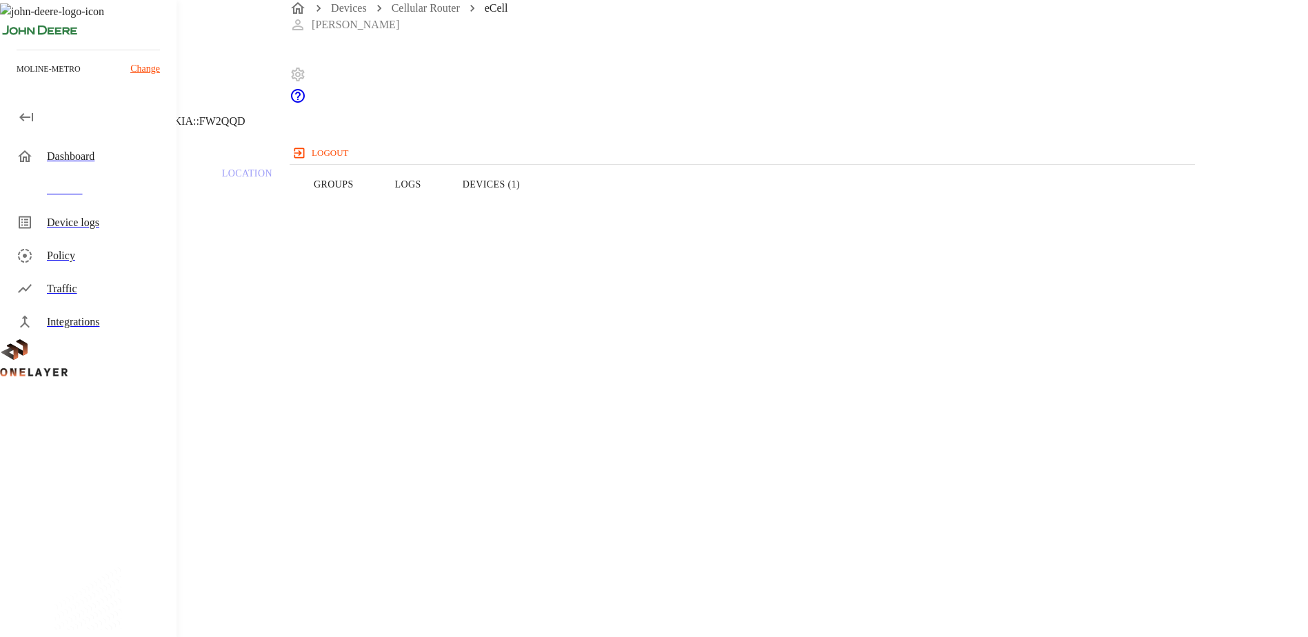
drag, startPoint x: 821, startPoint y: 308, endPoint x: 785, endPoint y: 315, distance: 37.2
drag, startPoint x: 842, startPoint y: 357, endPoint x: 735, endPoint y: 357, distance: 107.6
copy span "8900099100002588476"
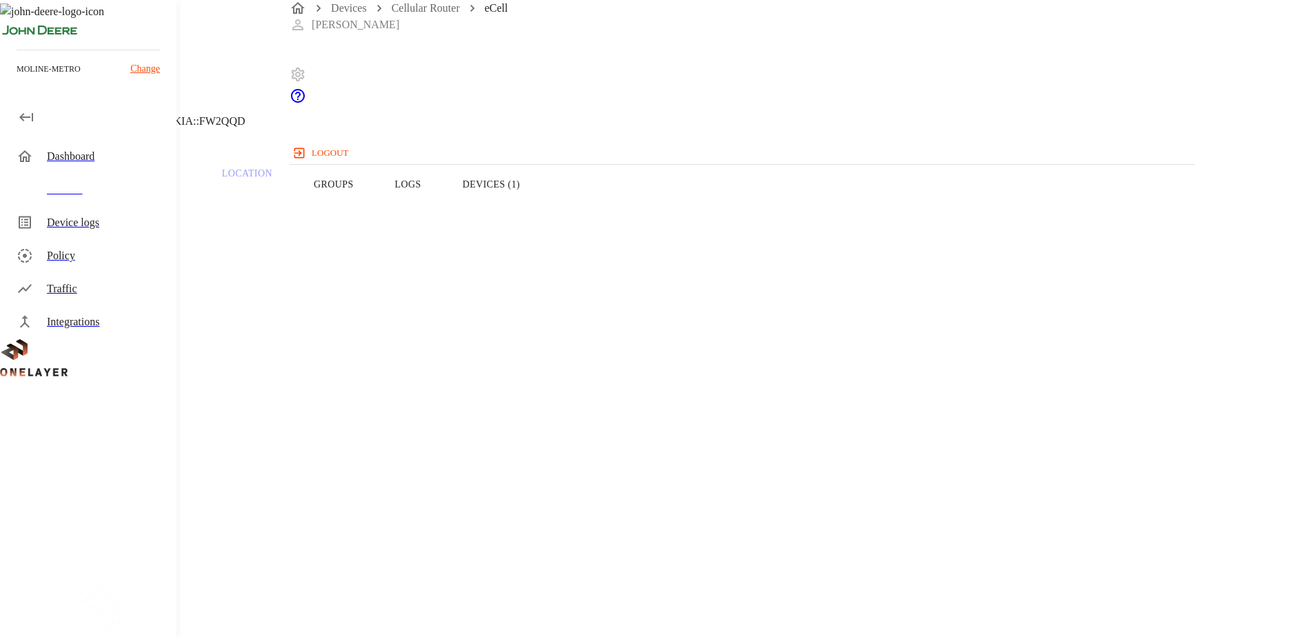
click at [442, 202] on button "Logs" at bounding box center [409, 185] width 68 height 88
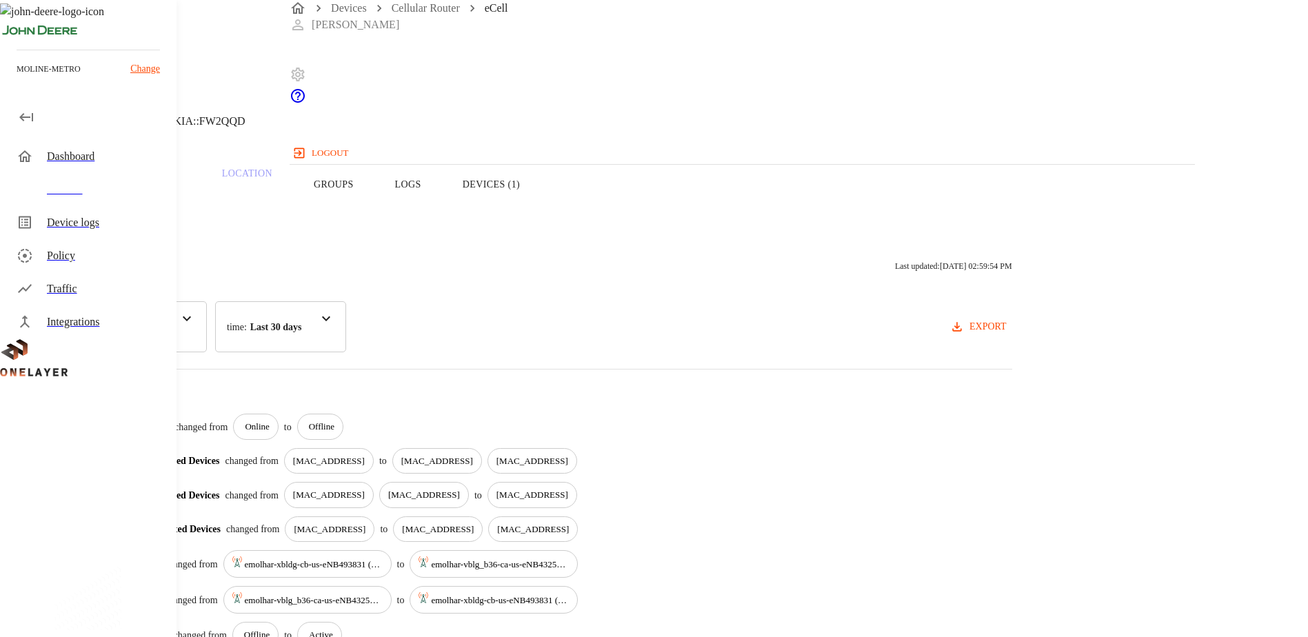
click at [94, 214] on button "Overview" at bounding box center [47, 185] width 94 height 88
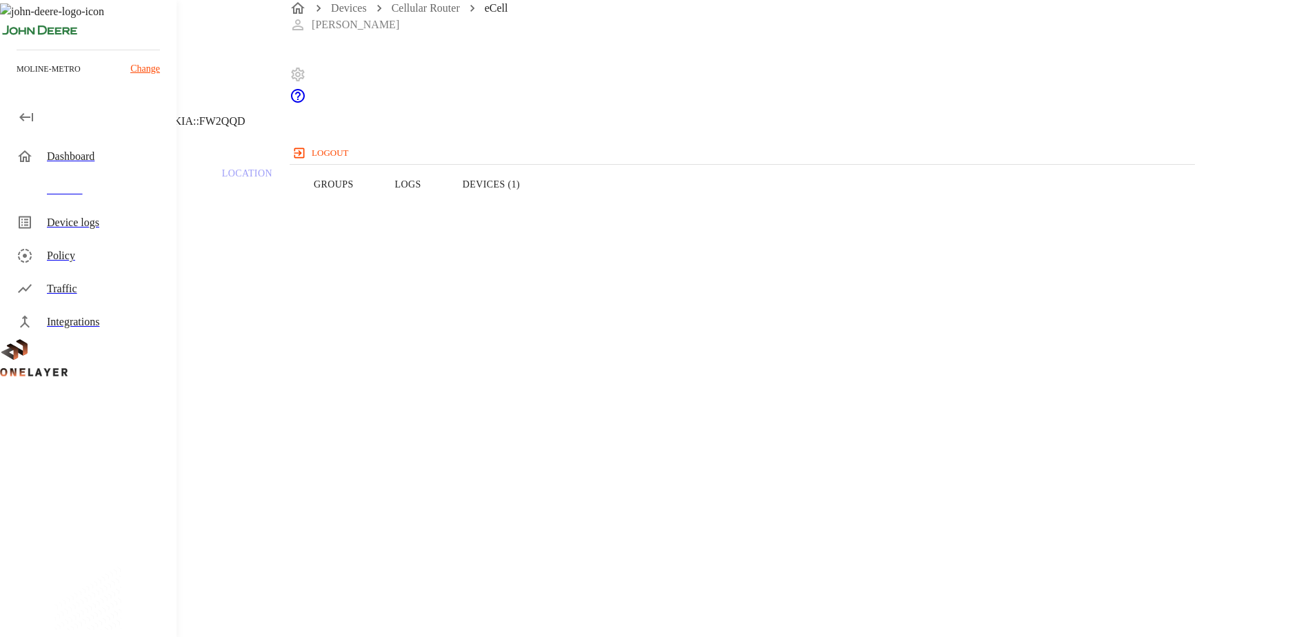
click at [442, 208] on button "Logs" at bounding box center [409, 185] width 68 height 88
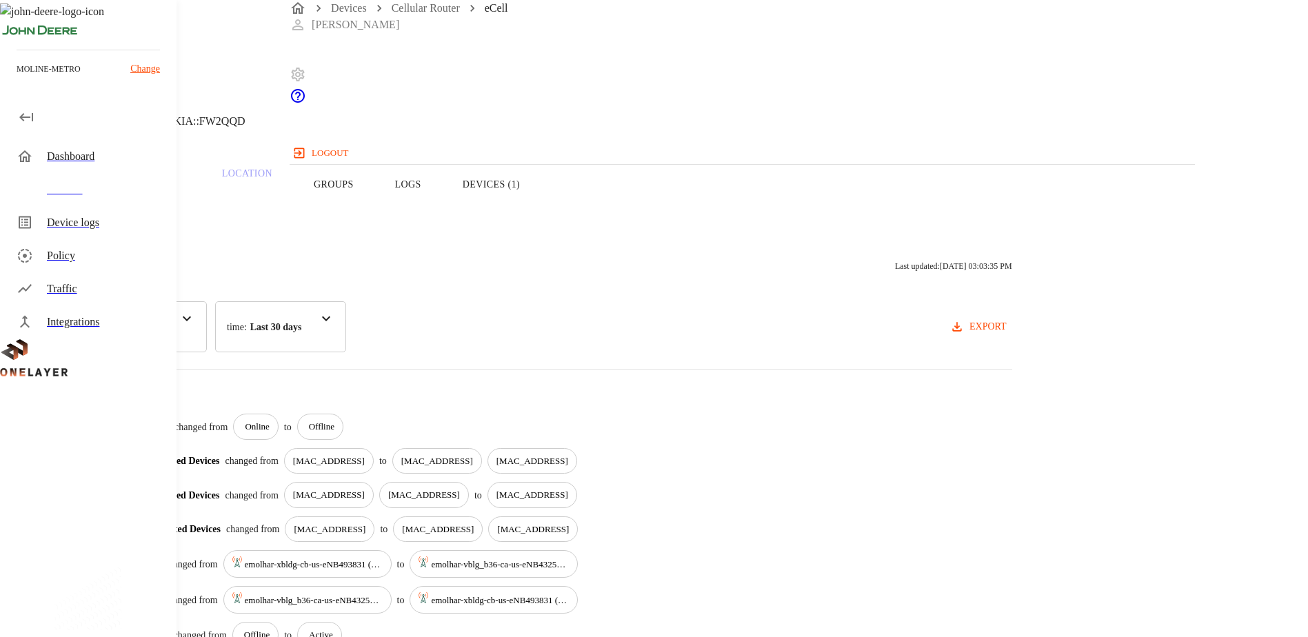
click at [541, 208] on button "Devices (1)" at bounding box center [491, 185] width 99 height 88
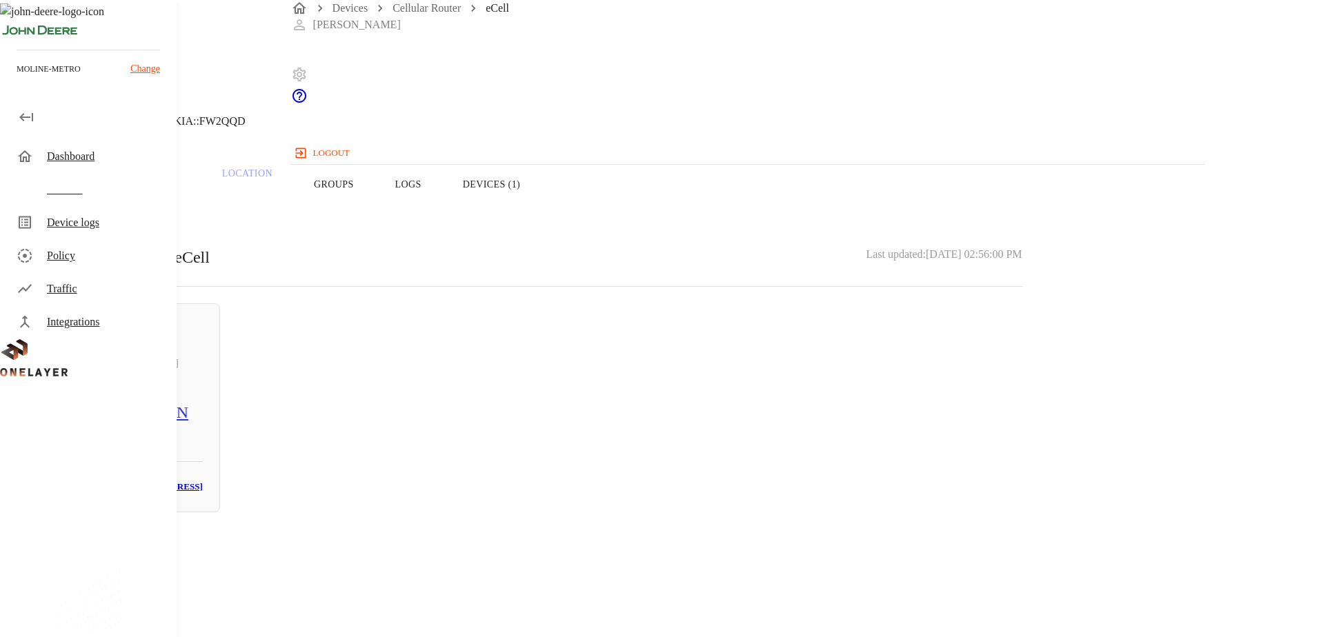
click at [94, 212] on button "Overview" at bounding box center [47, 185] width 94 height 88
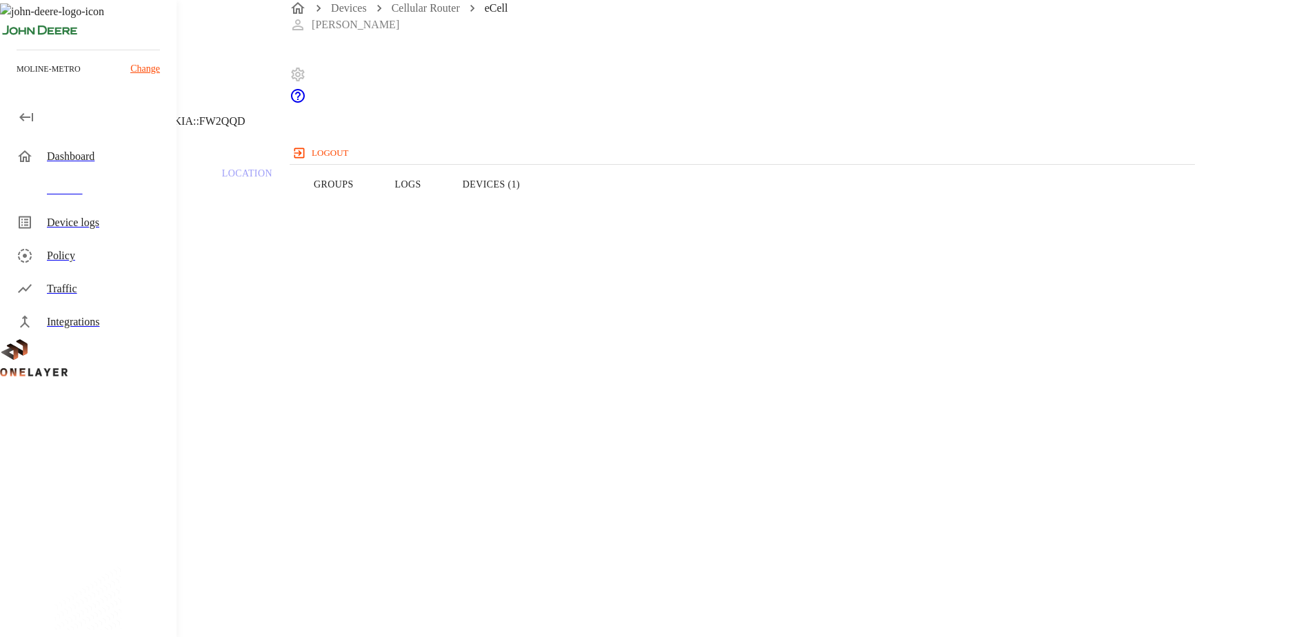
click at [442, 215] on button "Logs" at bounding box center [409, 185] width 68 height 88
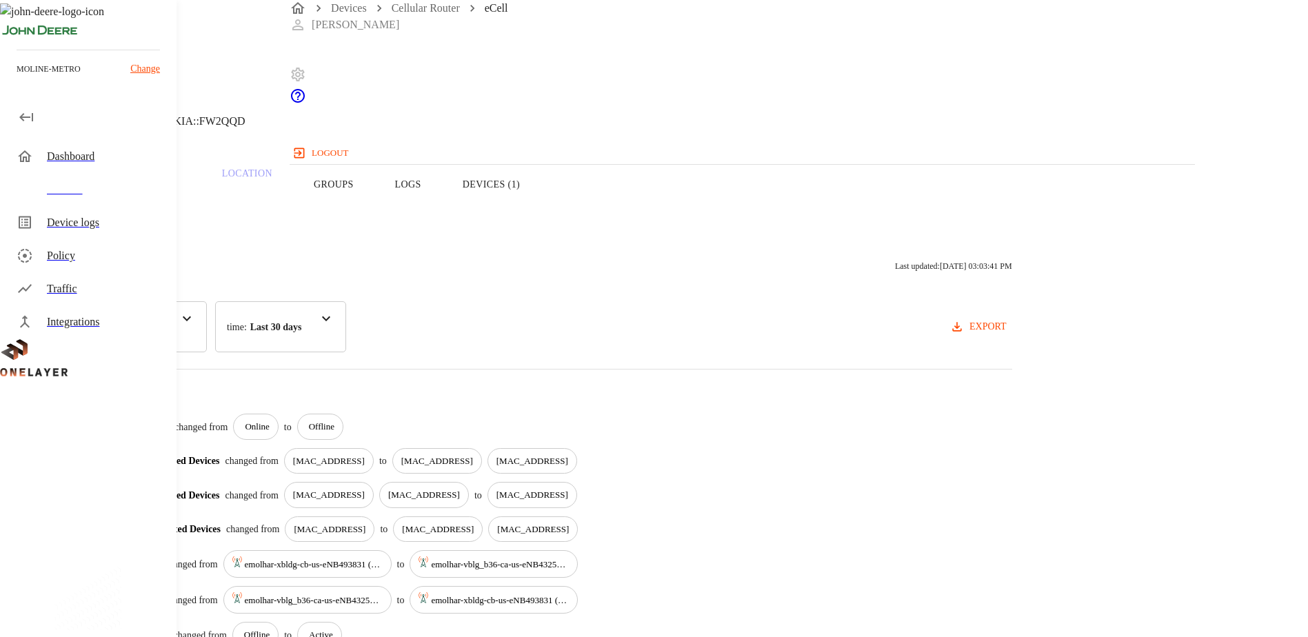
click at [94, 203] on button "Overview" at bounding box center [47, 185] width 94 height 88
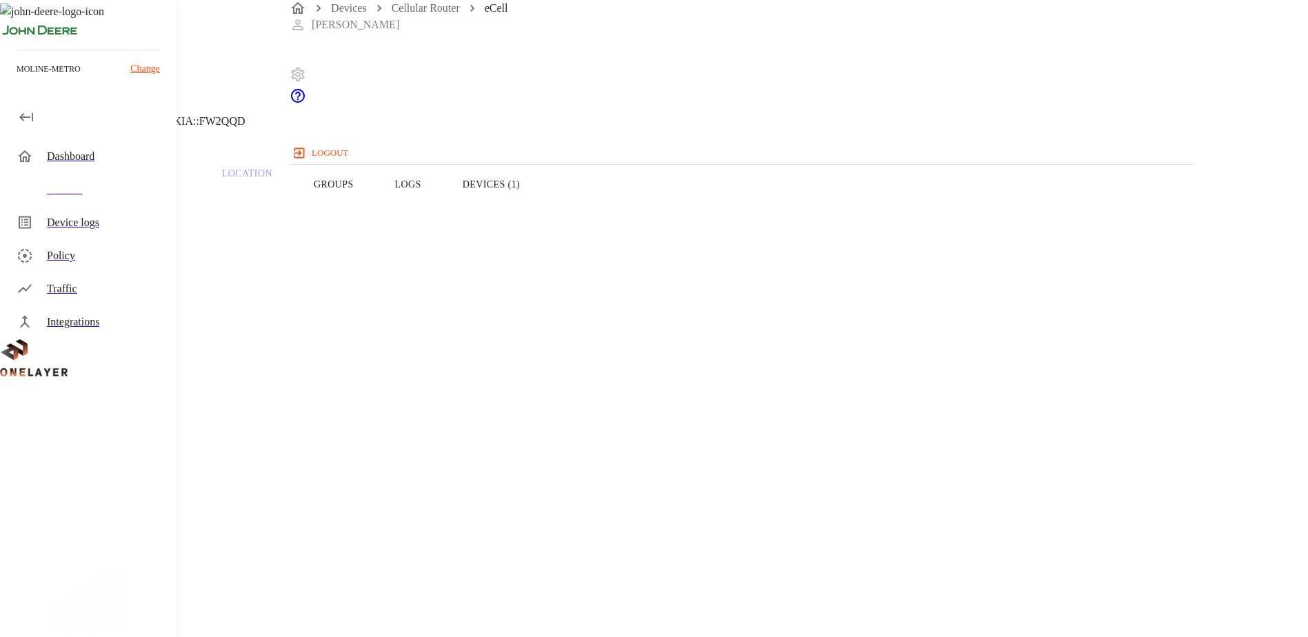
click at [442, 208] on button "Logs" at bounding box center [409, 185] width 68 height 88
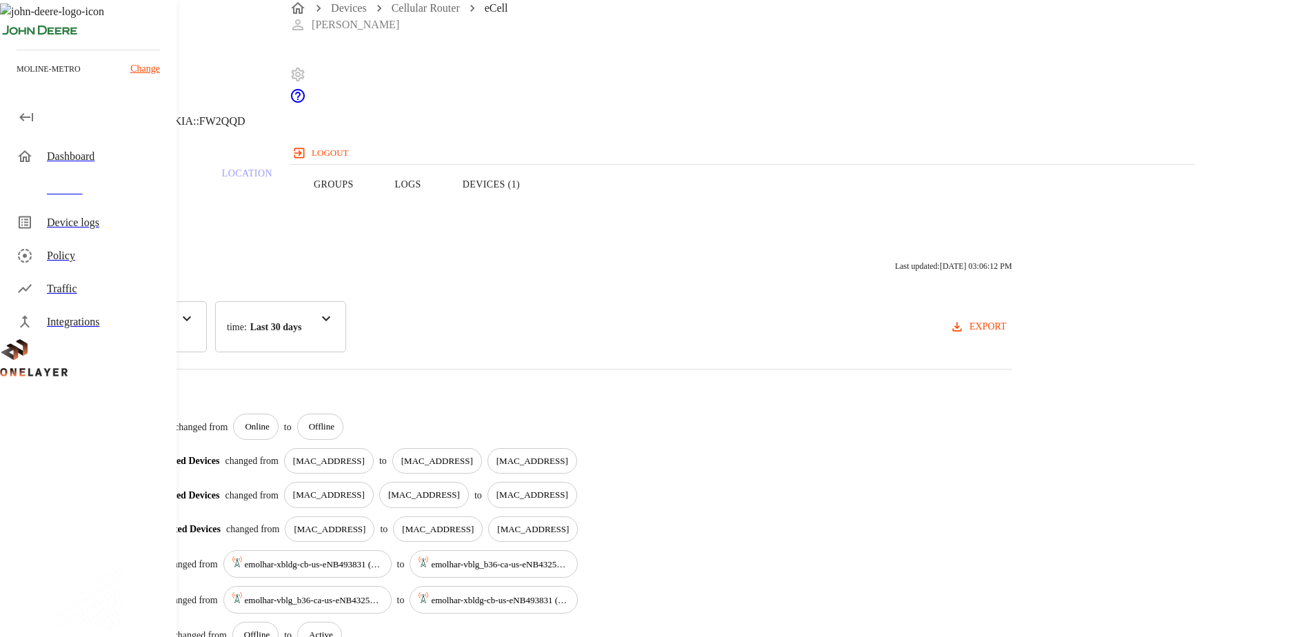
click at [541, 205] on button "Devices (1)" at bounding box center [491, 185] width 99 height 88
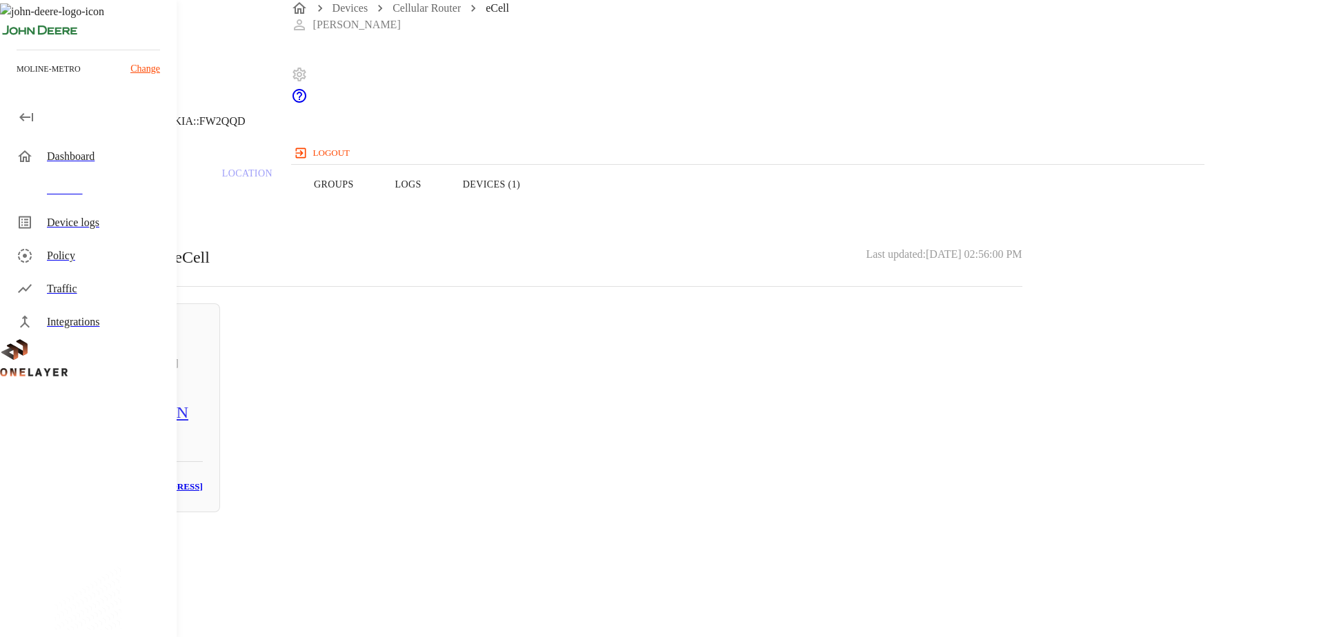
click at [94, 209] on button "Overview" at bounding box center [47, 185] width 94 height 88
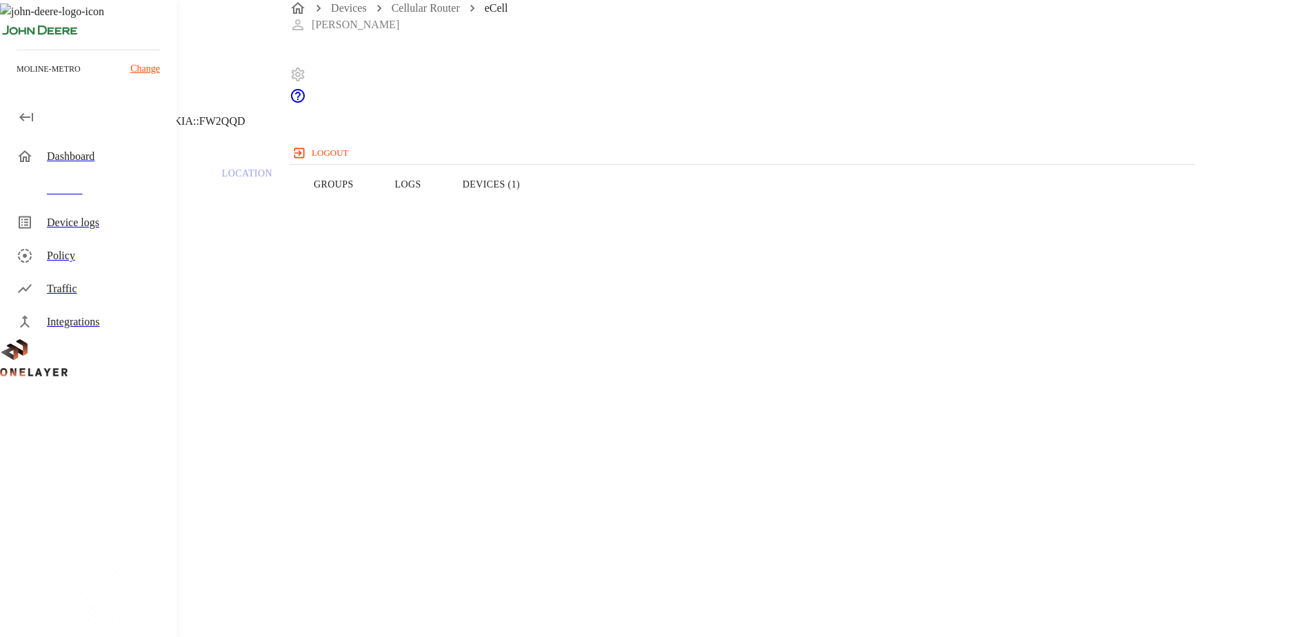
click at [17, 79] on icon at bounding box center [8, 70] width 17 height 17
